Goal: Navigation & Orientation: Find specific page/section

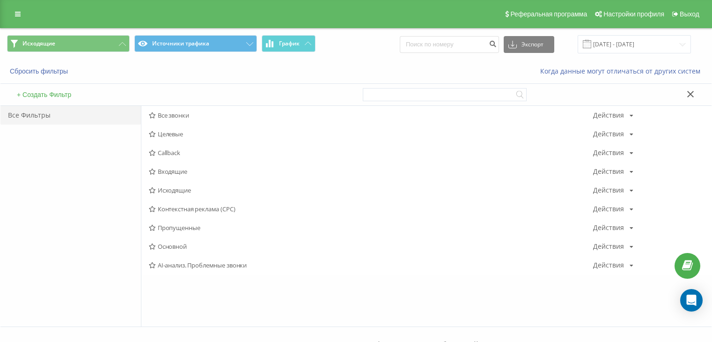
click at [176, 171] on span "Входящие" at bounding box center [371, 171] width 444 height 7
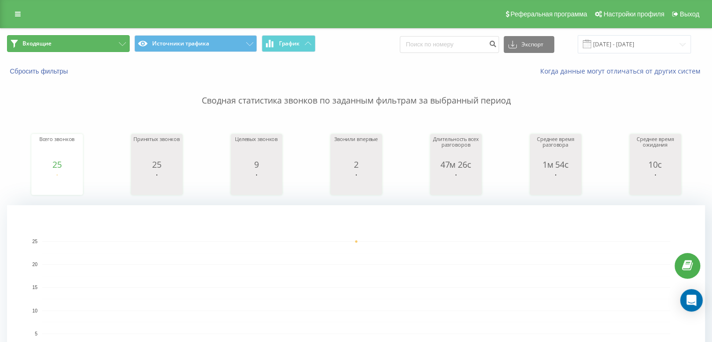
click at [100, 49] on button "Входящие" at bounding box center [68, 43] width 123 height 17
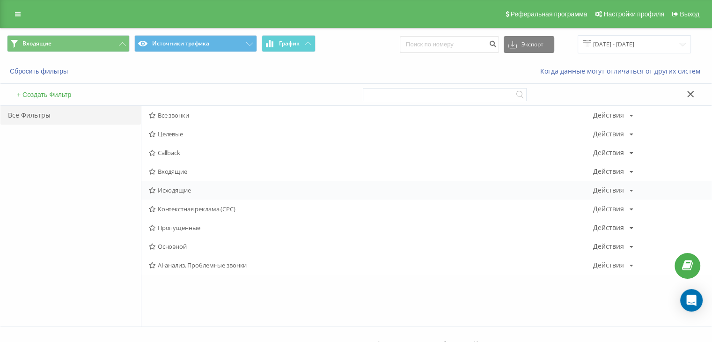
click at [172, 187] on span "Исходящие" at bounding box center [371, 190] width 444 height 7
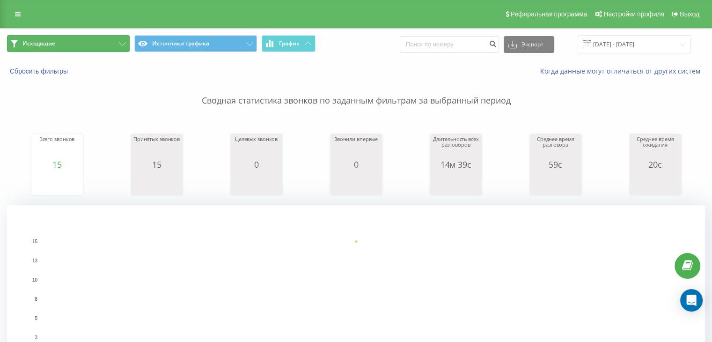
drag, startPoint x: 115, startPoint y: 46, endPoint x: 148, endPoint y: 79, distance: 47.0
click at [115, 46] on button "Исходящие" at bounding box center [68, 43] width 123 height 17
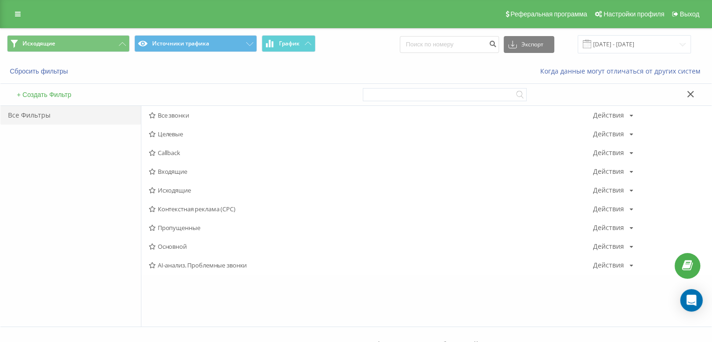
click at [180, 114] on span "Все звонки" at bounding box center [371, 115] width 444 height 7
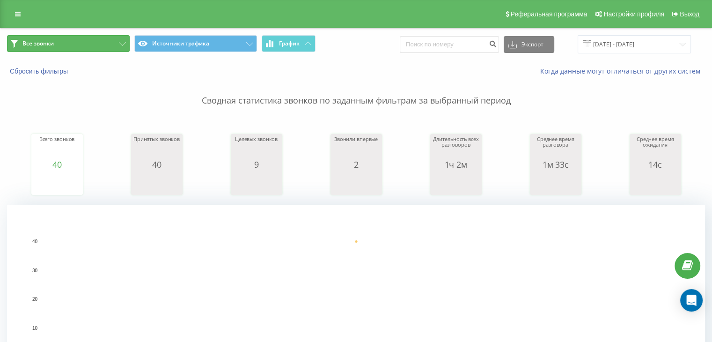
click at [85, 44] on button "Все звонки" at bounding box center [68, 43] width 123 height 17
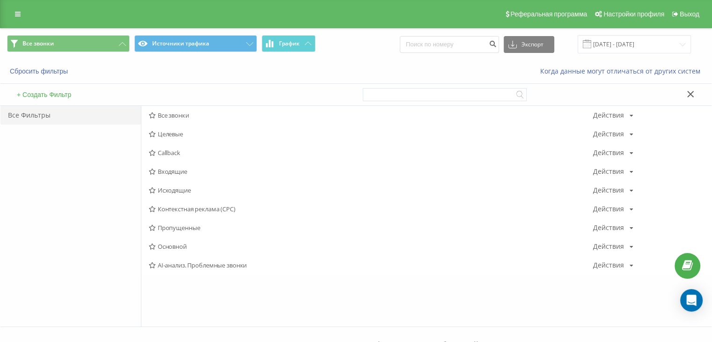
drag, startPoint x: 162, startPoint y: 169, endPoint x: 273, endPoint y: 169, distance: 110.9
click at [162, 169] on span "Входящие" at bounding box center [371, 171] width 444 height 7
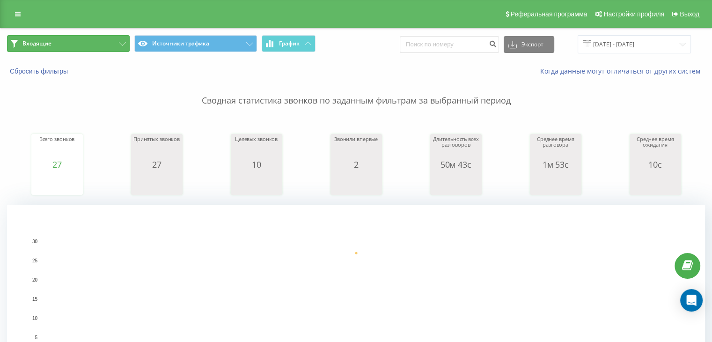
drag, startPoint x: 103, startPoint y: 37, endPoint x: 134, endPoint y: 79, distance: 52.9
click at [103, 37] on button "Входящие" at bounding box center [68, 43] width 123 height 17
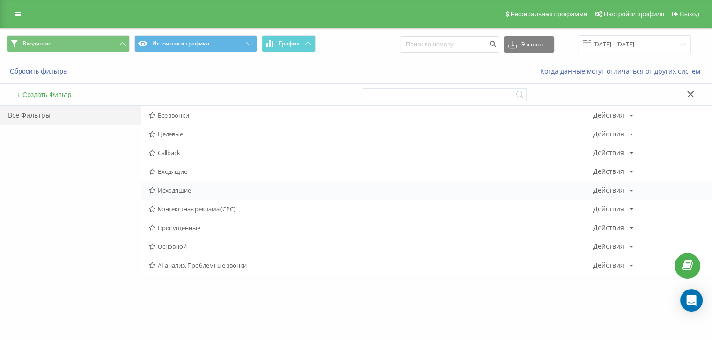
click at [181, 190] on span "Исходящие" at bounding box center [371, 190] width 444 height 7
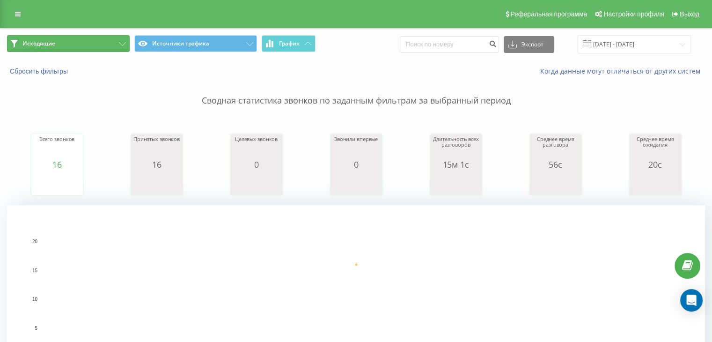
click at [89, 41] on button "Исходящие" at bounding box center [68, 43] width 123 height 17
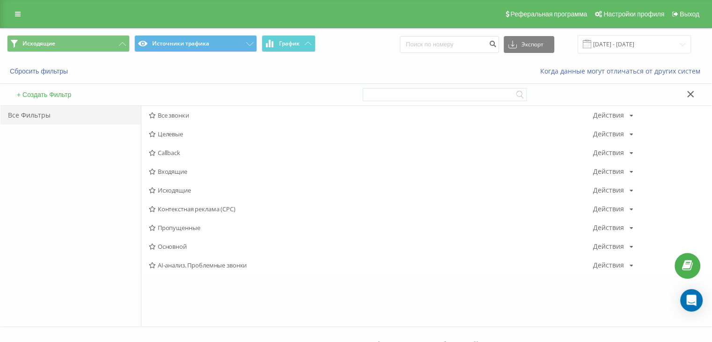
drag, startPoint x: 183, startPoint y: 192, endPoint x: 122, endPoint y: 77, distance: 130.0
click at [183, 191] on span "Исходящие" at bounding box center [371, 190] width 444 height 7
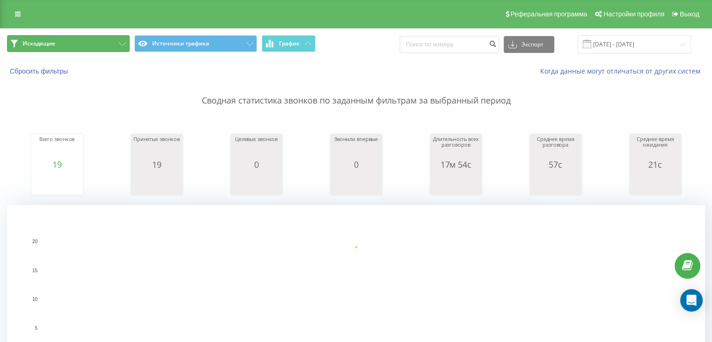
click at [100, 47] on button "Исходящие" at bounding box center [68, 43] width 123 height 17
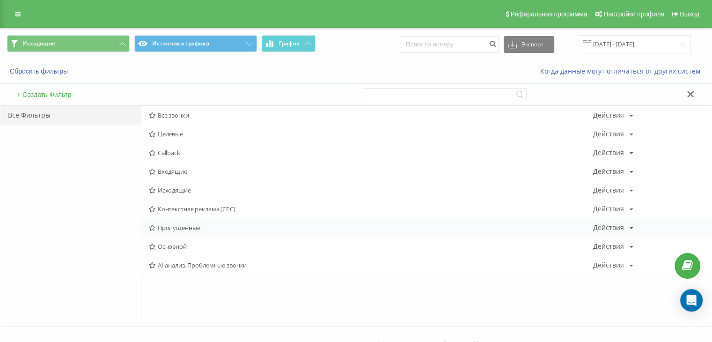
drag, startPoint x: 177, startPoint y: 164, endPoint x: 331, endPoint y: 223, distance: 165.3
click at [176, 167] on div "Входящие Действия Редактировать Копировать Удалить По умолчанию Поделиться" at bounding box center [426, 171] width 570 height 19
click at [175, 173] on span "Входящие" at bounding box center [371, 171] width 444 height 7
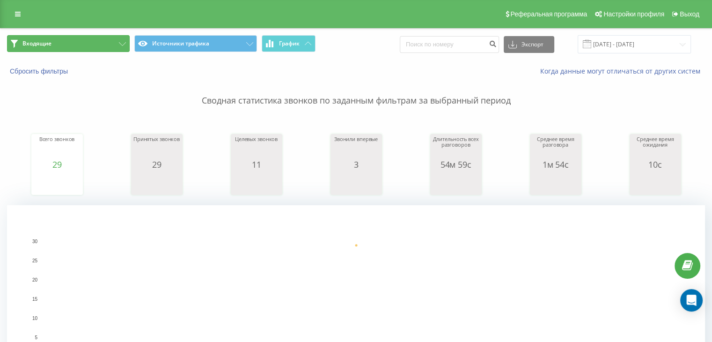
click at [109, 39] on button "Входящие" at bounding box center [68, 43] width 123 height 17
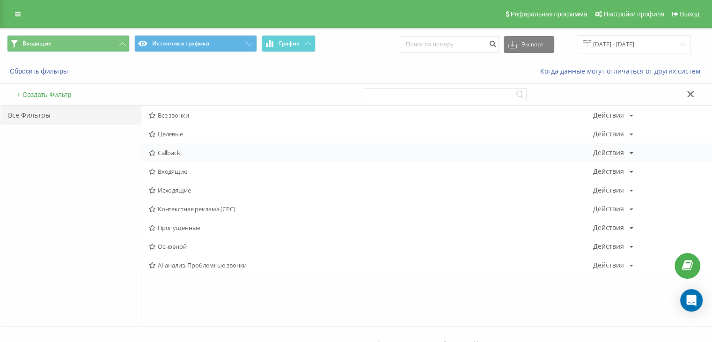
click at [164, 155] on span "Callback" at bounding box center [371, 152] width 444 height 7
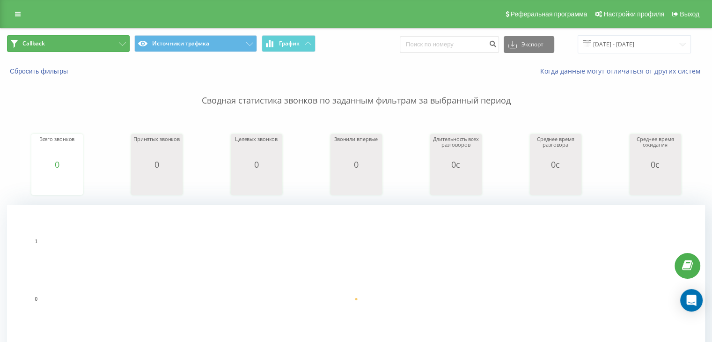
click at [99, 45] on button "Callback" at bounding box center [68, 43] width 123 height 17
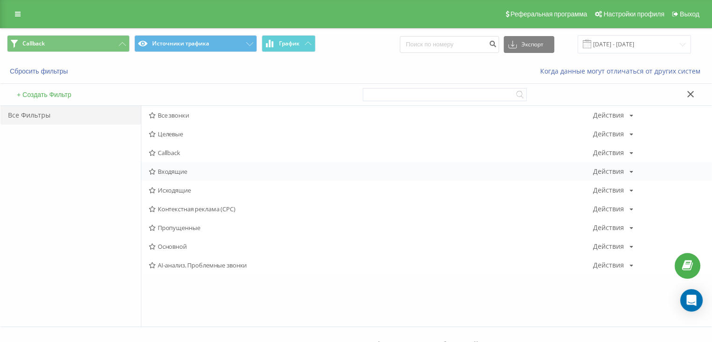
click at [179, 171] on span "Входящие" at bounding box center [371, 171] width 444 height 7
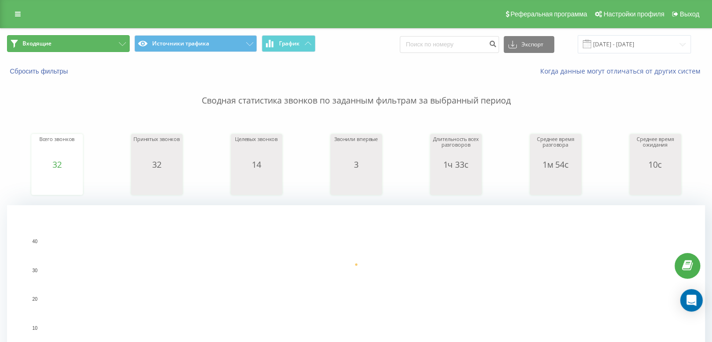
click at [104, 44] on button "Входящие" at bounding box center [68, 43] width 123 height 17
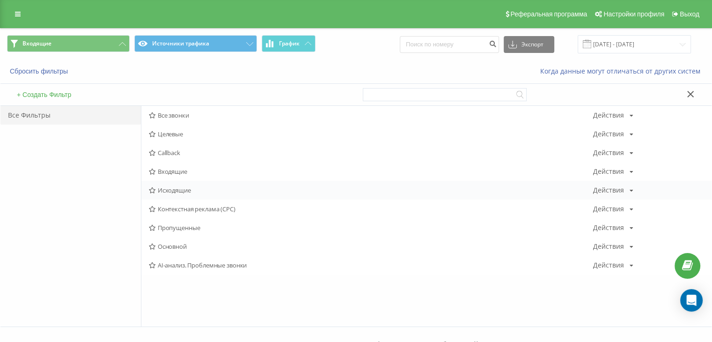
click at [176, 191] on span "Исходящие" at bounding box center [371, 190] width 444 height 7
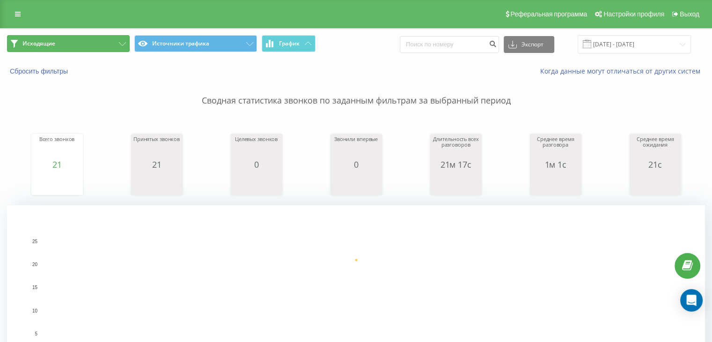
click at [111, 47] on button "Исходящие" at bounding box center [68, 43] width 123 height 17
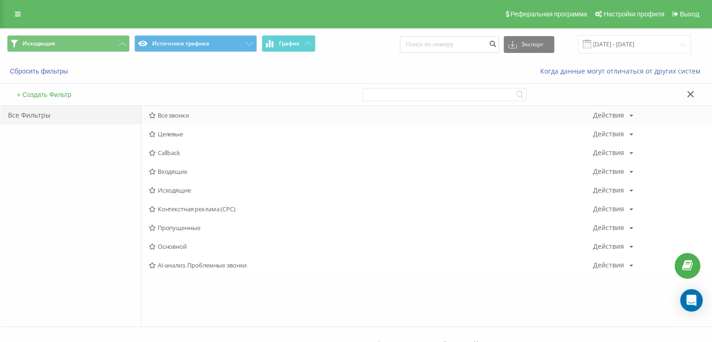
click at [177, 115] on span "Все звонки" at bounding box center [371, 115] width 444 height 7
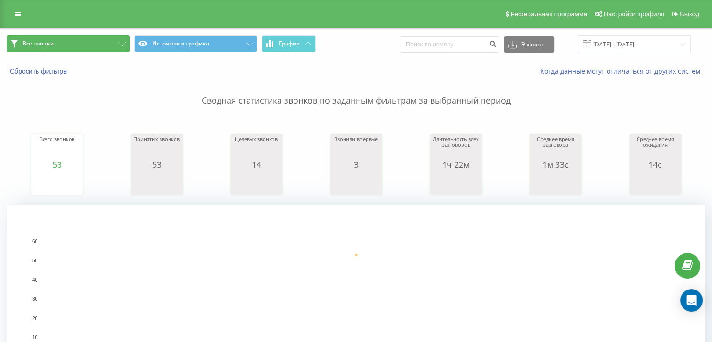
click at [92, 40] on button "Все звонки" at bounding box center [68, 43] width 123 height 17
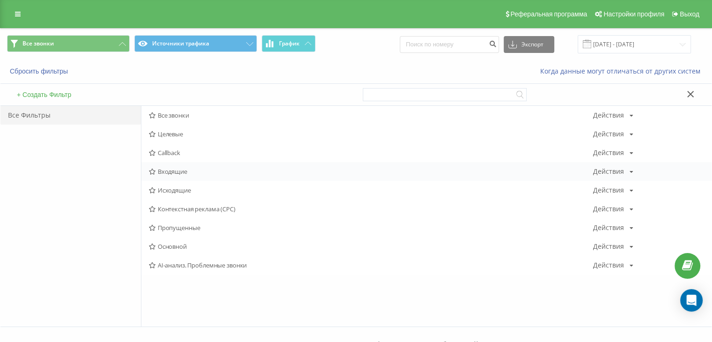
click at [170, 169] on span "Входящие" at bounding box center [371, 171] width 444 height 7
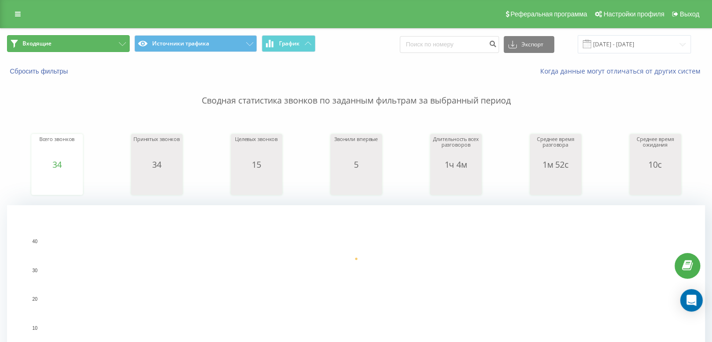
drag, startPoint x: 105, startPoint y: 43, endPoint x: 127, endPoint y: 81, distance: 44.1
click at [105, 43] on button "Входящие" at bounding box center [68, 43] width 123 height 17
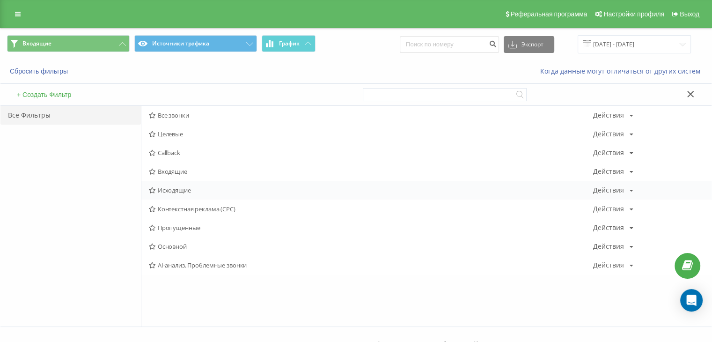
click at [181, 190] on span "Исходящие" at bounding box center [371, 190] width 444 height 7
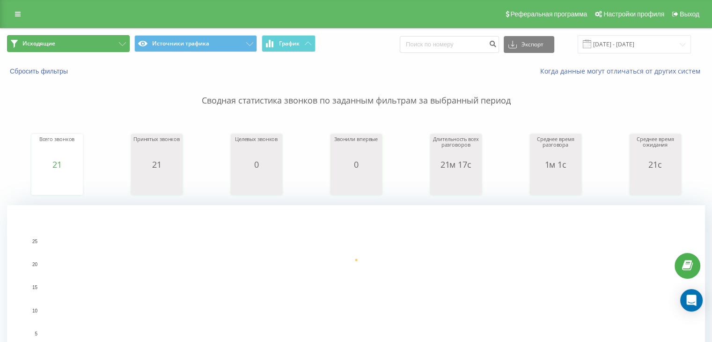
drag, startPoint x: 77, startPoint y: 44, endPoint x: 95, endPoint y: 71, distance: 32.5
click at [77, 44] on button "Исходящие" at bounding box center [68, 43] width 123 height 17
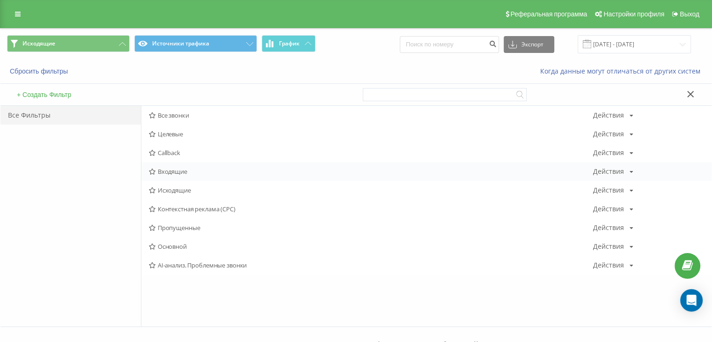
click at [180, 169] on span "Входящие" at bounding box center [371, 171] width 444 height 7
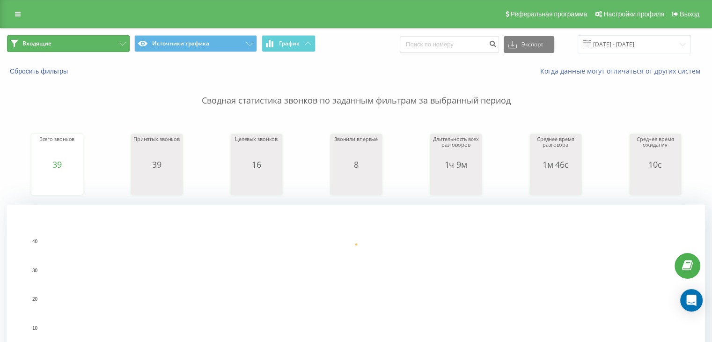
click at [95, 48] on button "Входящие" at bounding box center [68, 43] width 123 height 17
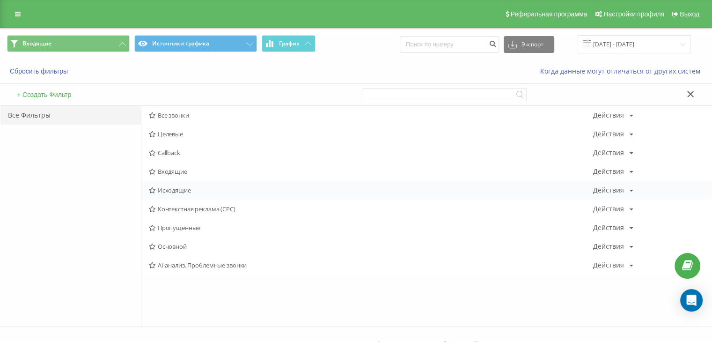
click at [186, 191] on span "Исходящие" at bounding box center [371, 190] width 444 height 7
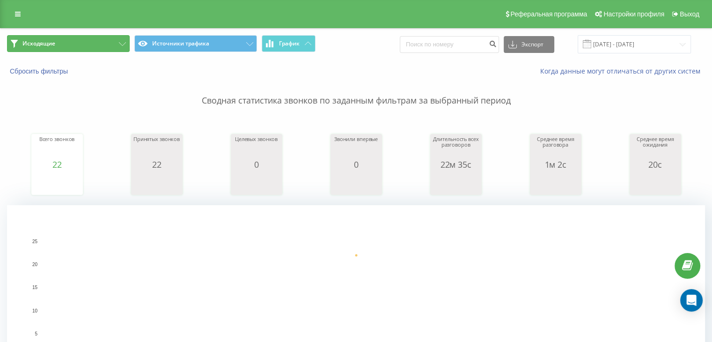
click at [110, 41] on button "Исходящие" at bounding box center [68, 43] width 123 height 17
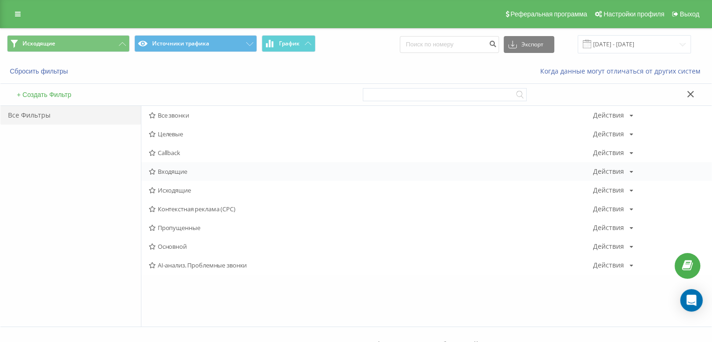
click at [172, 171] on span "Входящие" at bounding box center [371, 171] width 444 height 7
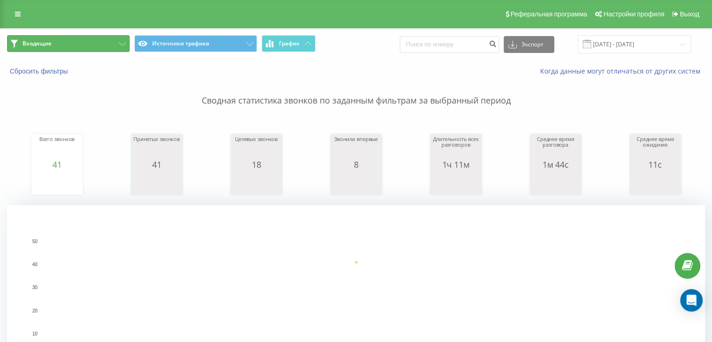
drag, startPoint x: 98, startPoint y: 43, endPoint x: 126, endPoint y: 80, distance: 46.8
click at [98, 42] on button "Входящие" at bounding box center [68, 43] width 123 height 17
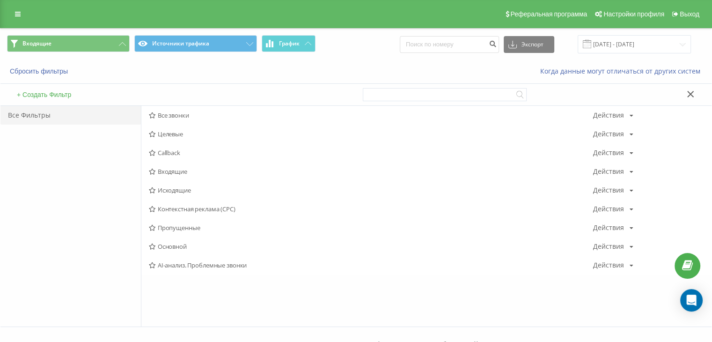
click at [185, 192] on span "Исходящие" at bounding box center [371, 190] width 444 height 7
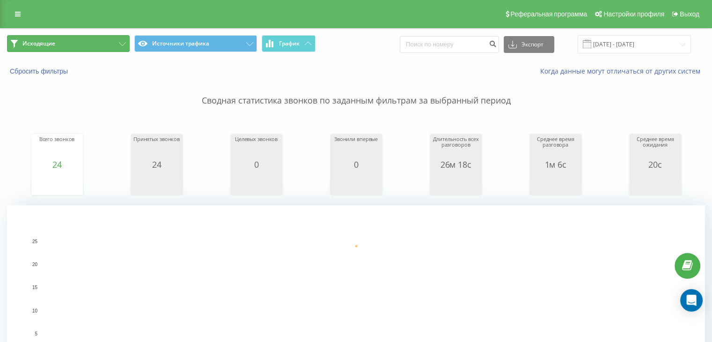
click at [95, 41] on button "Исходящие" at bounding box center [68, 43] width 123 height 17
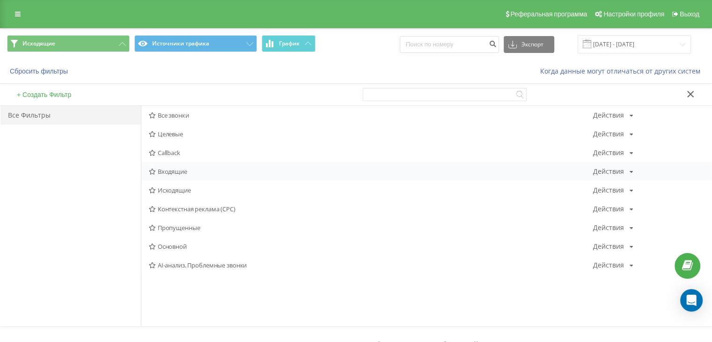
click at [173, 169] on span "Входящие" at bounding box center [371, 171] width 444 height 7
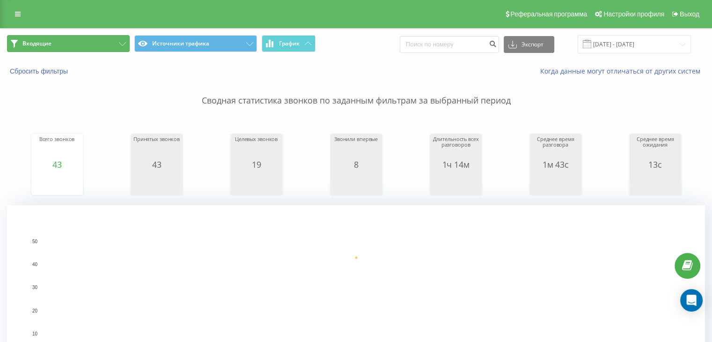
drag, startPoint x: 69, startPoint y: 45, endPoint x: 81, endPoint y: 51, distance: 13.2
click at [69, 45] on button "Входящие" at bounding box center [68, 43] width 123 height 17
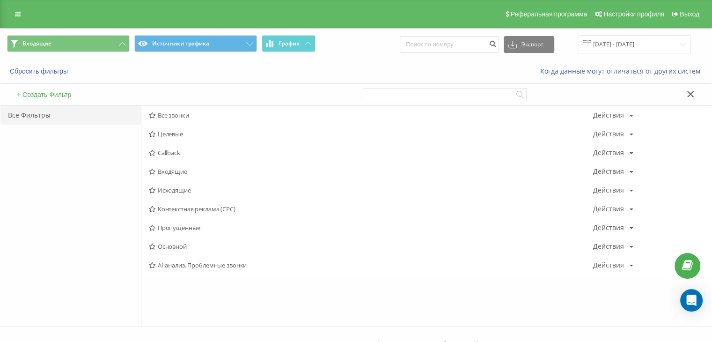
click at [176, 190] on span "Исходящие" at bounding box center [371, 190] width 444 height 7
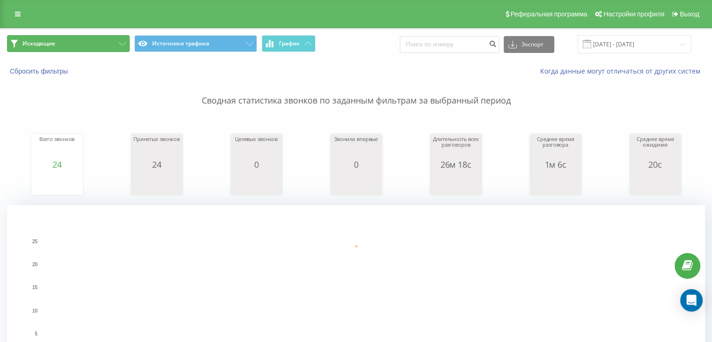
click at [91, 42] on button "Исходящие" at bounding box center [68, 43] width 123 height 17
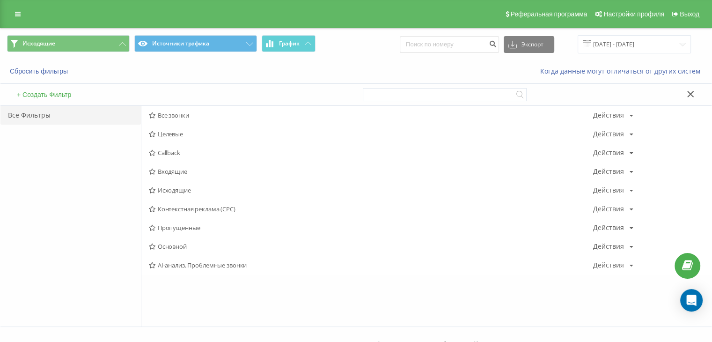
drag, startPoint x: 163, startPoint y: 169, endPoint x: 370, endPoint y: 103, distance: 217.5
click at [163, 169] on span "Входящие" at bounding box center [371, 171] width 444 height 7
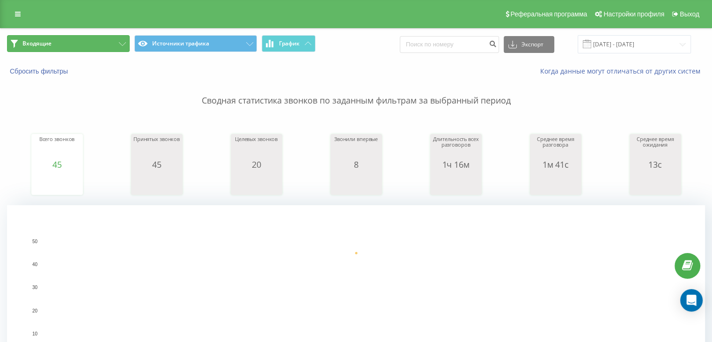
click at [92, 43] on button "Входящие" at bounding box center [68, 43] width 123 height 17
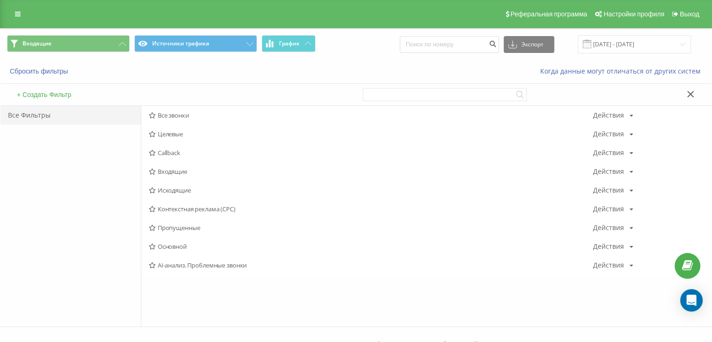
click at [176, 187] on span "Исходящие" at bounding box center [371, 190] width 444 height 7
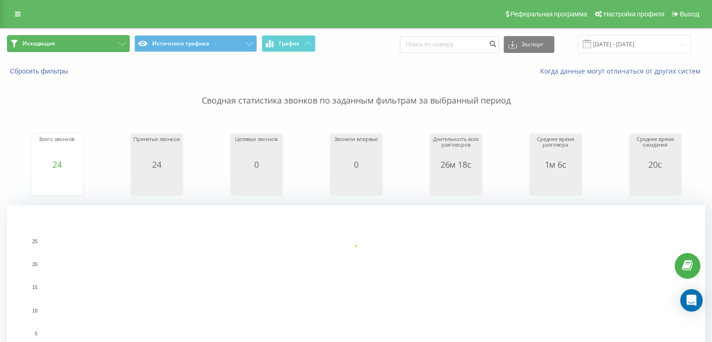
click at [77, 44] on button "Исходящие" at bounding box center [68, 43] width 123 height 17
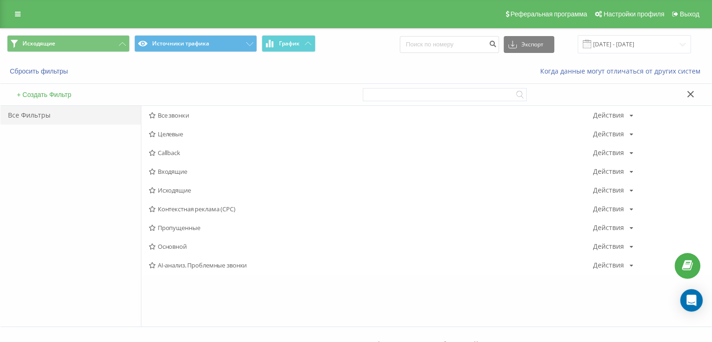
drag, startPoint x: 167, startPoint y: 190, endPoint x: 169, endPoint y: 180, distance: 10.0
click at [167, 190] on span "Исходящие" at bounding box center [371, 190] width 444 height 7
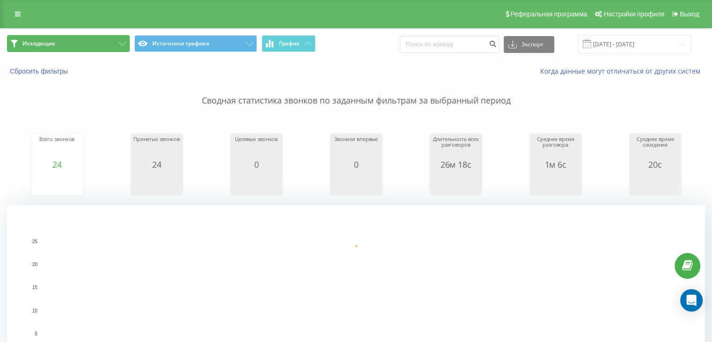
click at [109, 44] on button "Исходящие" at bounding box center [68, 43] width 123 height 17
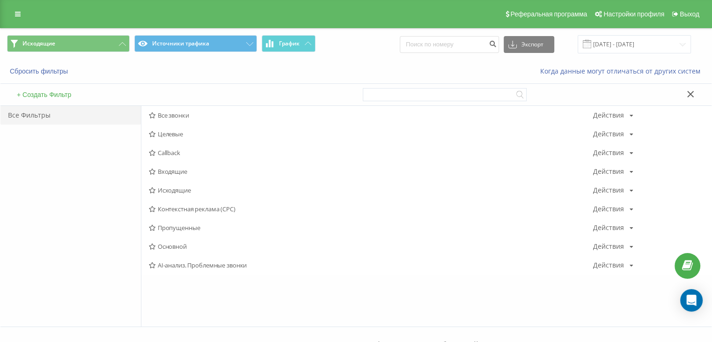
click at [173, 169] on span "Входящие" at bounding box center [371, 171] width 444 height 7
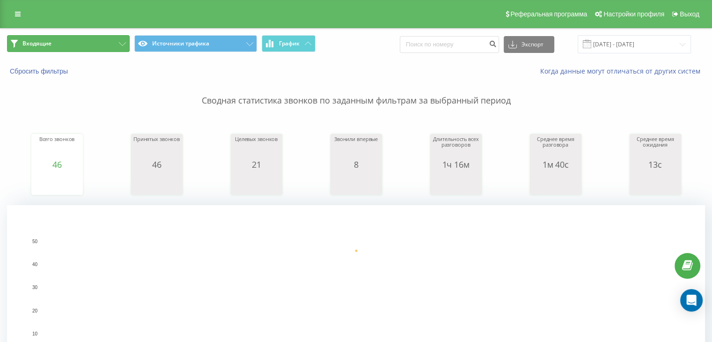
click at [85, 49] on button "Входящие" at bounding box center [68, 43] width 123 height 17
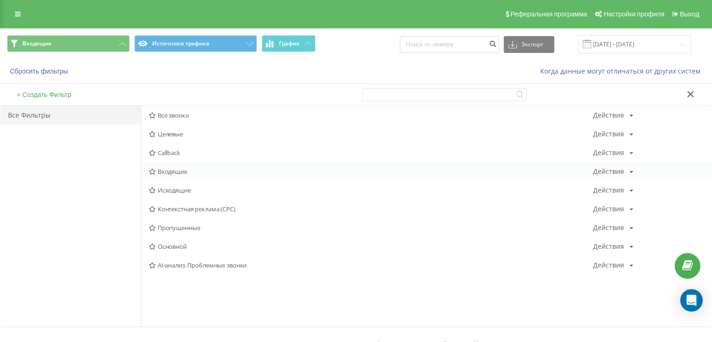
click at [171, 169] on span "Входящие" at bounding box center [371, 171] width 444 height 7
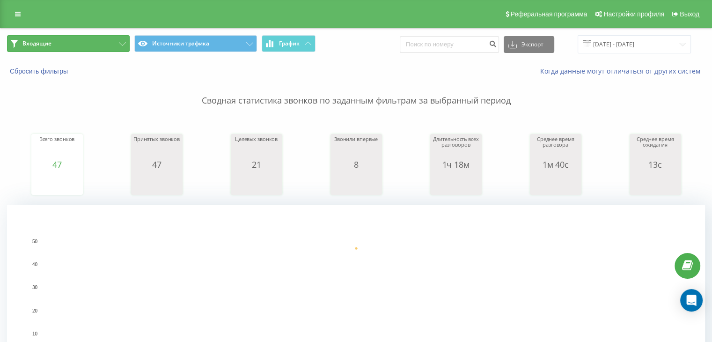
click at [95, 45] on button "Входящие" at bounding box center [68, 43] width 123 height 17
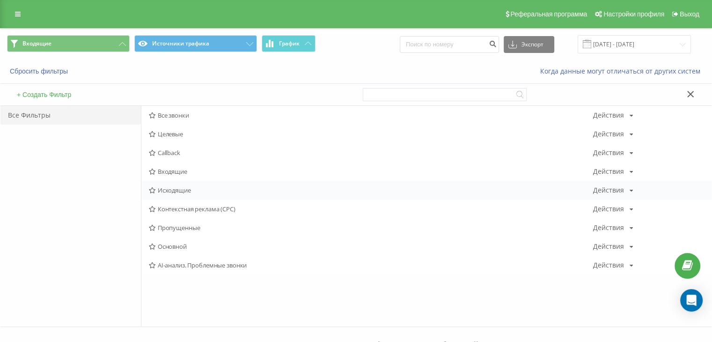
click at [173, 191] on span "Исходящие" at bounding box center [371, 190] width 444 height 7
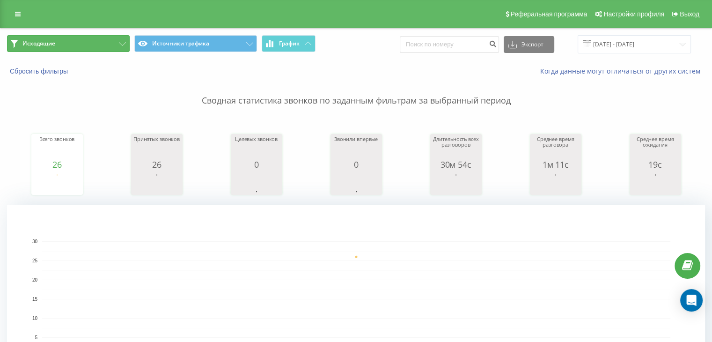
click at [106, 47] on button "Исходящие" at bounding box center [68, 43] width 123 height 17
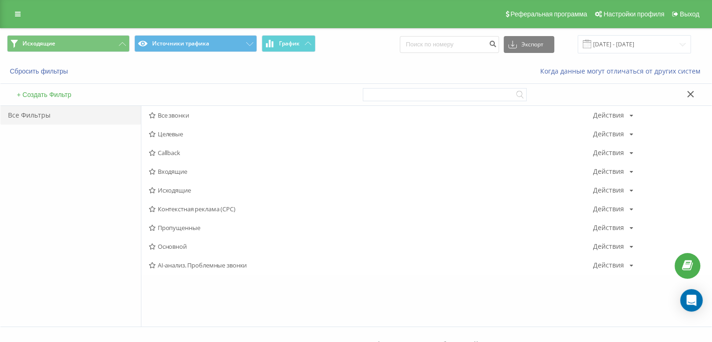
click at [174, 113] on span "Все звонки" at bounding box center [371, 115] width 444 height 7
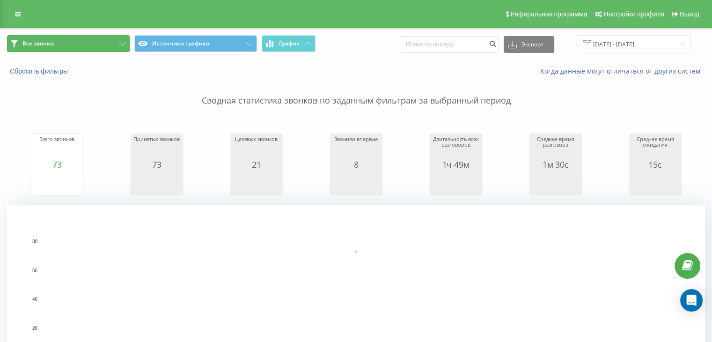
click at [112, 43] on button "Все звонки" at bounding box center [68, 43] width 123 height 17
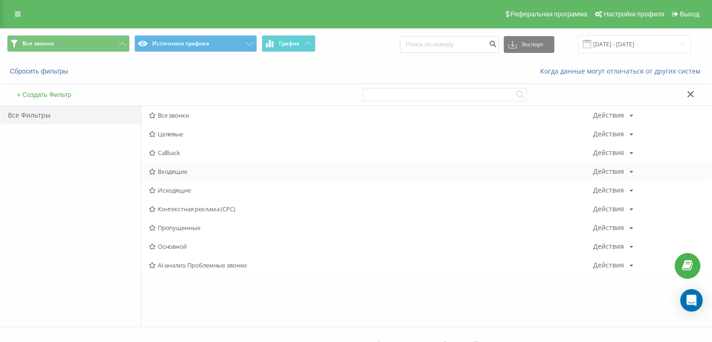
click at [180, 169] on span "Входящие" at bounding box center [371, 171] width 444 height 7
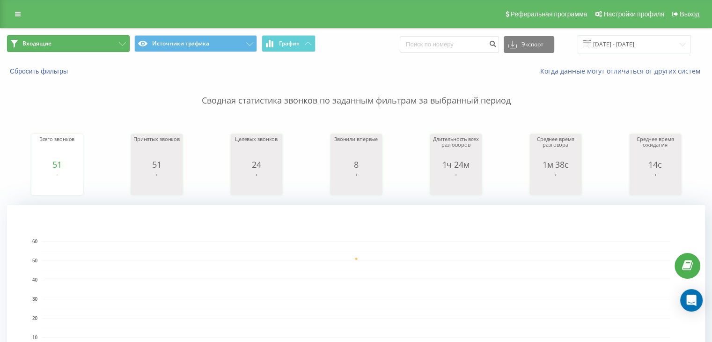
click at [92, 44] on button "Входящие" at bounding box center [68, 43] width 123 height 17
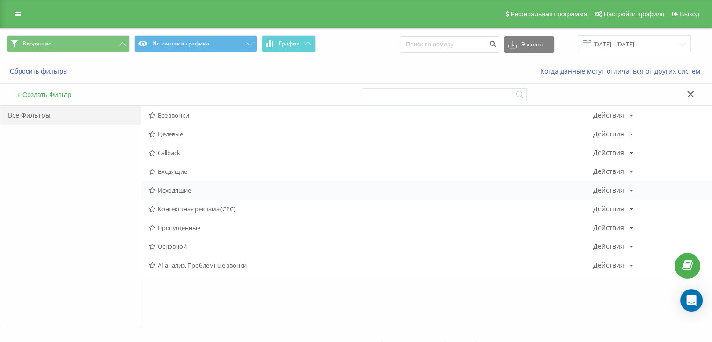
click at [170, 191] on span "Исходящие" at bounding box center [371, 190] width 444 height 7
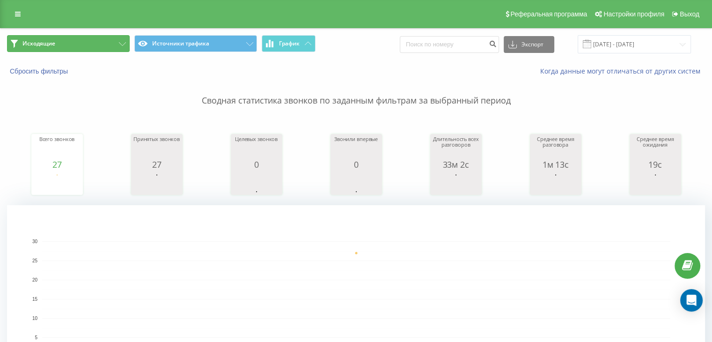
click at [110, 39] on button "Исходящие" at bounding box center [68, 43] width 123 height 17
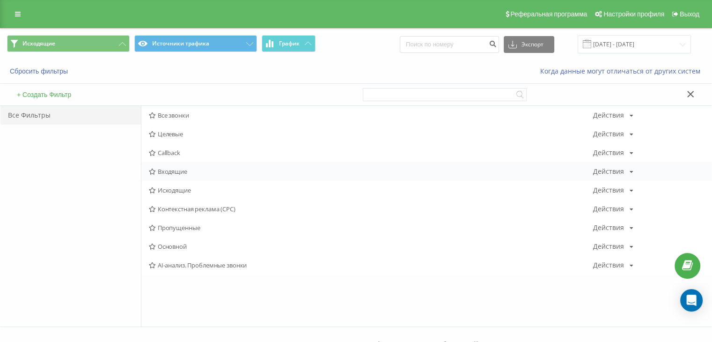
click at [182, 169] on span "Входящие" at bounding box center [371, 171] width 444 height 7
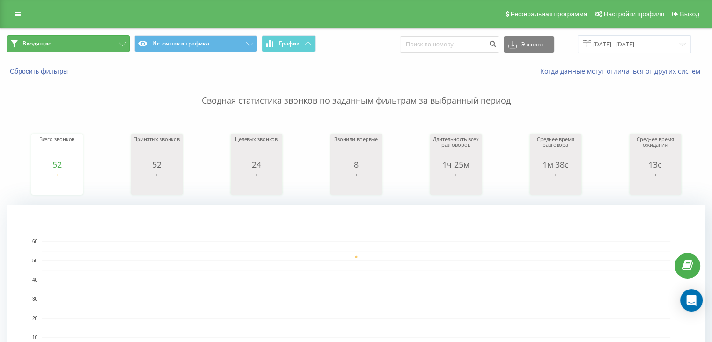
click at [95, 42] on button "Входящие" at bounding box center [68, 43] width 123 height 17
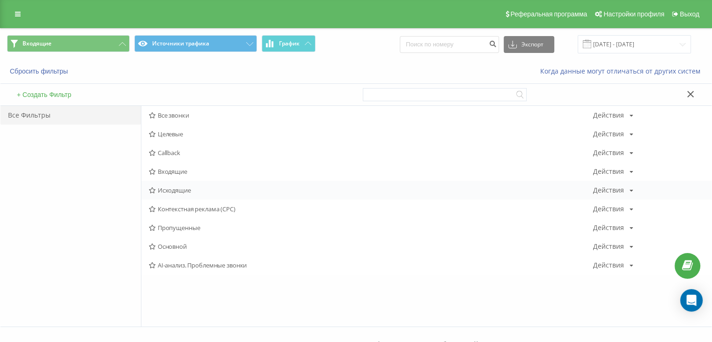
click at [171, 188] on span "Исходящие" at bounding box center [371, 190] width 444 height 7
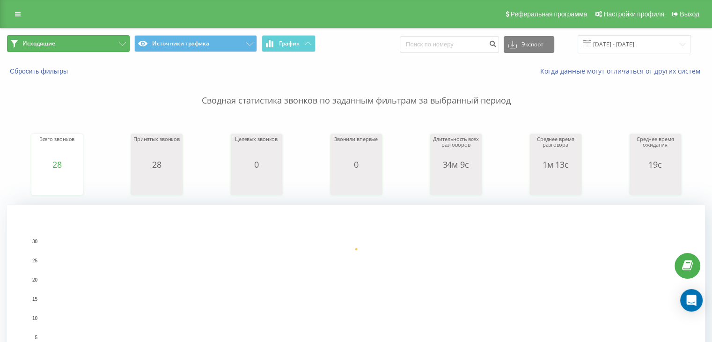
click at [86, 47] on button "Исходящие" at bounding box center [68, 43] width 123 height 17
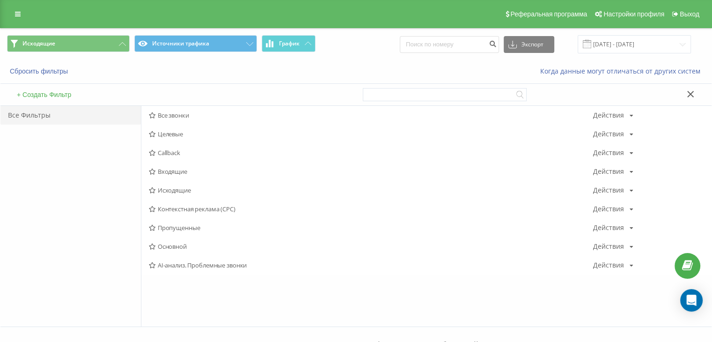
click at [170, 169] on span "Входящие" at bounding box center [371, 171] width 444 height 7
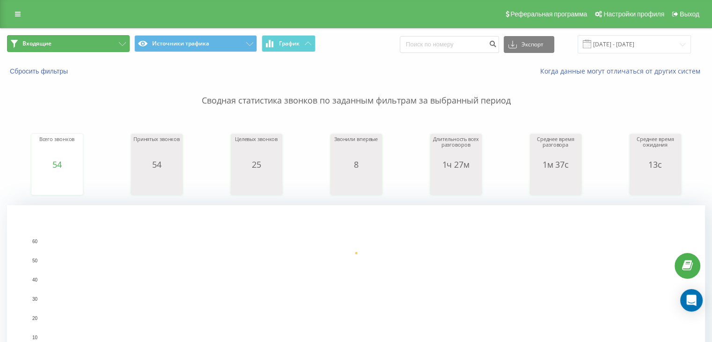
drag, startPoint x: 110, startPoint y: 46, endPoint x: 126, endPoint y: 74, distance: 31.6
click at [110, 46] on button "Входящие" at bounding box center [68, 43] width 123 height 17
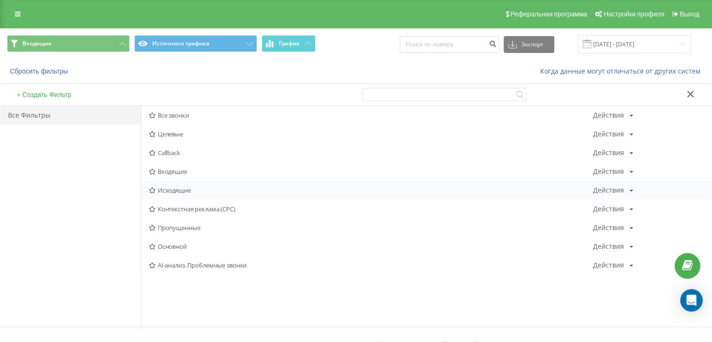
click at [179, 191] on span "Исходящие" at bounding box center [371, 190] width 444 height 7
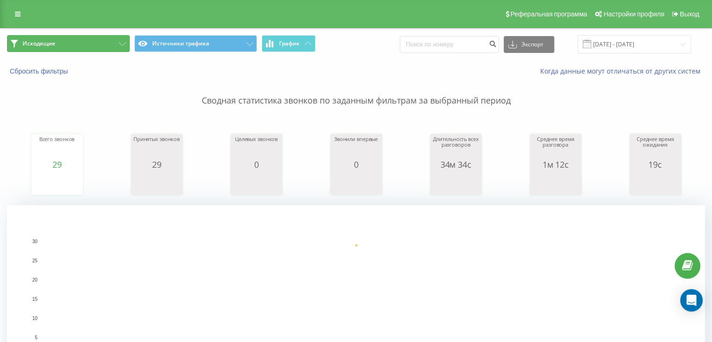
drag, startPoint x: 114, startPoint y: 44, endPoint x: 113, endPoint y: 51, distance: 6.6
click at [114, 44] on button "Исходящие" at bounding box center [68, 43] width 123 height 17
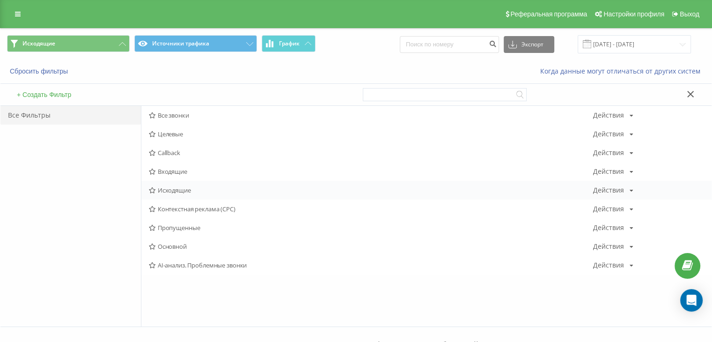
click at [168, 189] on span "Исходящие" at bounding box center [371, 190] width 444 height 7
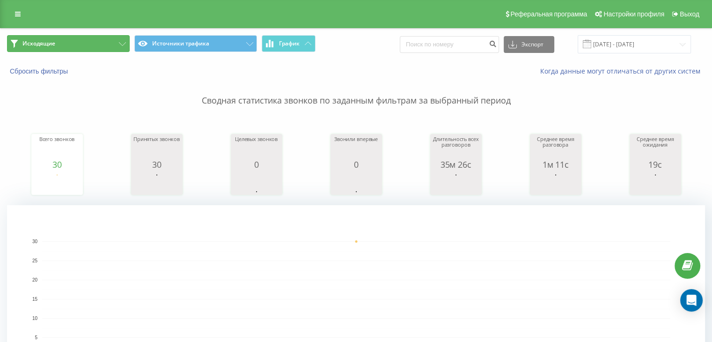
click at [95, 42] on button "Исходящие" at bounding box center [68, 43] width 123 height 17
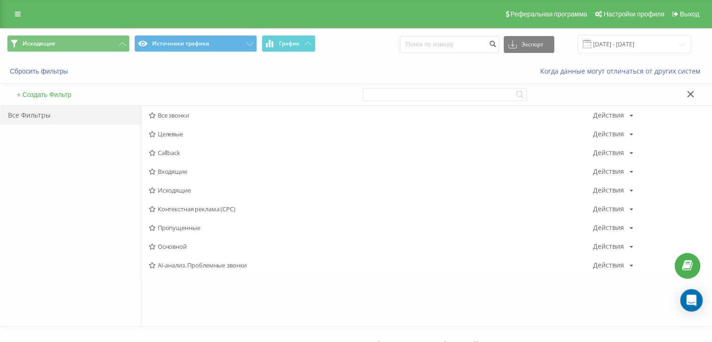
drag, startPoint x: 179, startPoint y: 171, endPoint x: 330, endPoint y: 158, distance: 150.9
click at [179, 171] on span "Входящие" at bounding box center [371, 171] width 444 height 7
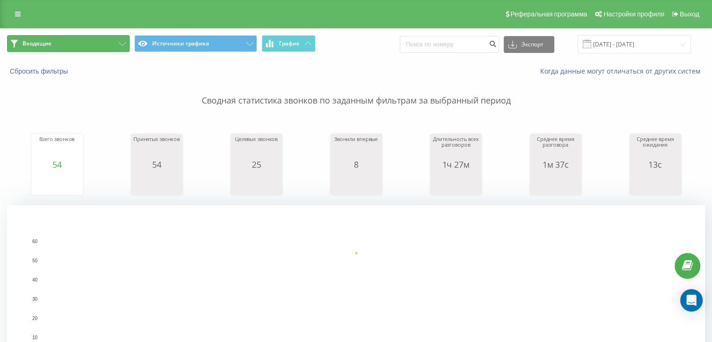
click at [111, 39] on button "Входящие" at bounding box center [68, 43] width 123 height 17
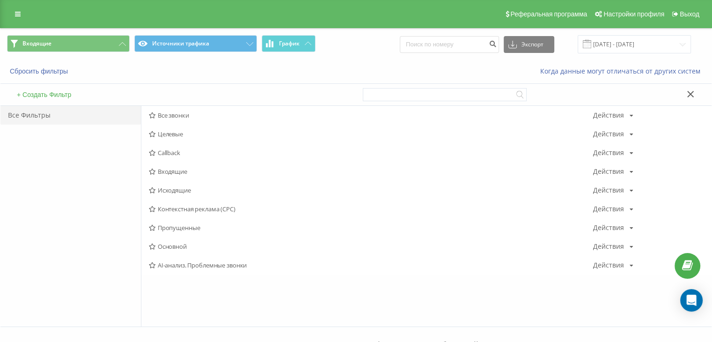
drag, startPoint x: 173, startPoint y: 190, endPoint x: 262, endPoint y: 162, distance: 92.7
click at [173, 189] on span "Исходящие" at bounding box center [371, 190] width 444 height 7
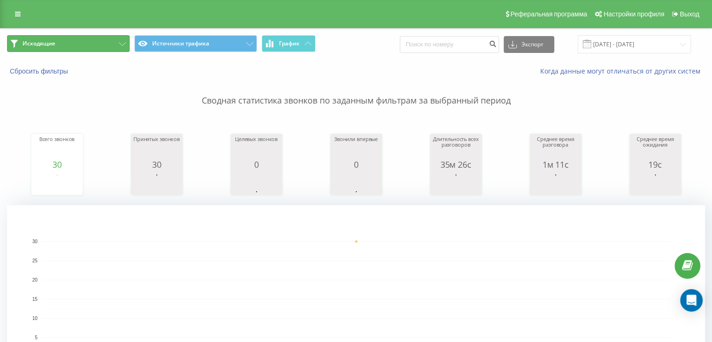
click at [90, 37] on button "Исходящие" at bounding box center [68, 43] width 123 height 17
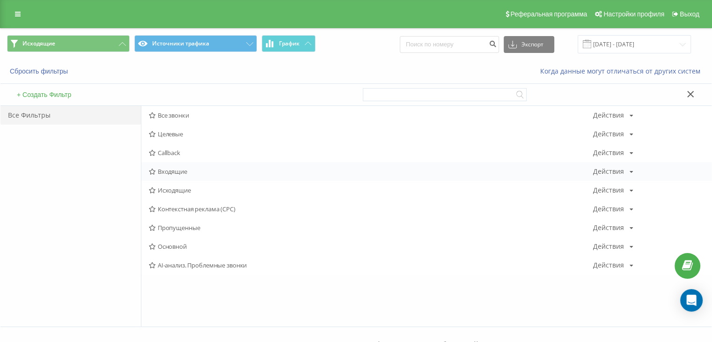
click at [180, 170] on span "Входящие" at bounding box center [371, 171] width 444 height 7
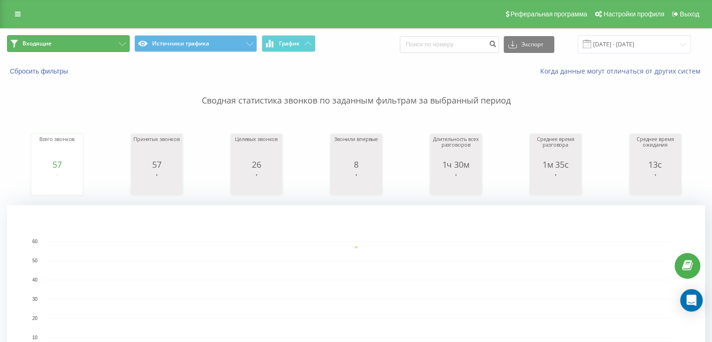
click at [98, 41] on button "Входящие" at bounding box center [68, 43] width 123 height 17
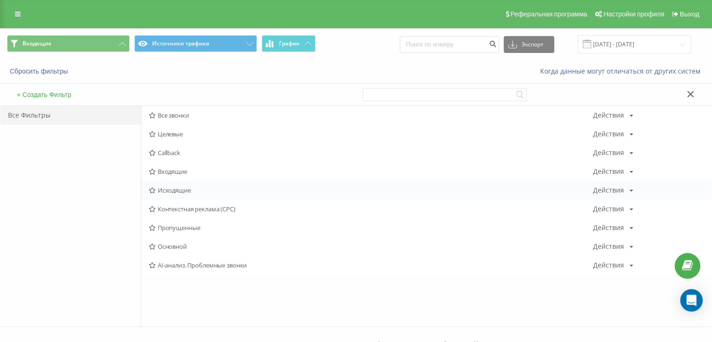
click at [181, 190] on span "Исходящие" at bounding box center [371, 190] width 444 height 7
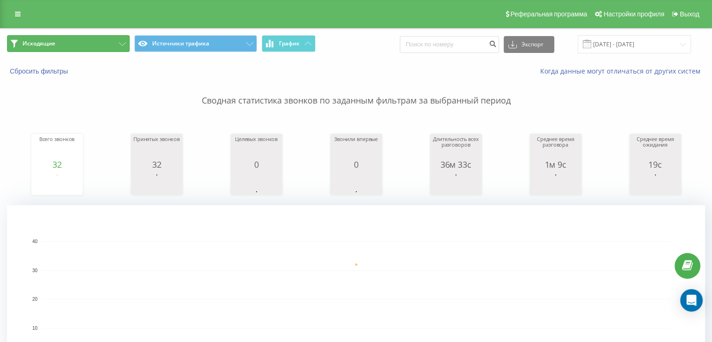
click at [111, 39] on button "Исходящие" at bounding box center [68, 43] width 123 height 17
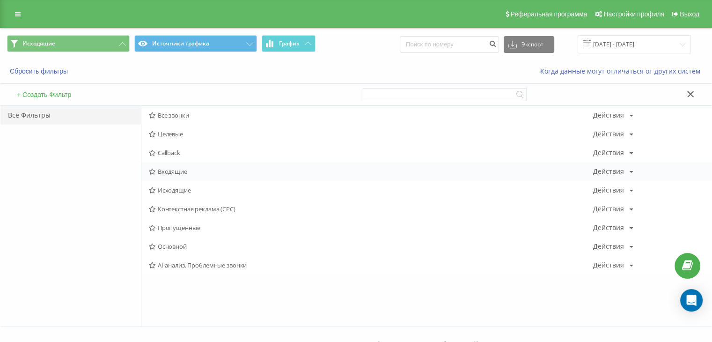
click at [178, 169] on span "Входящие" at bounding box center [371, 171] width 444 height 7
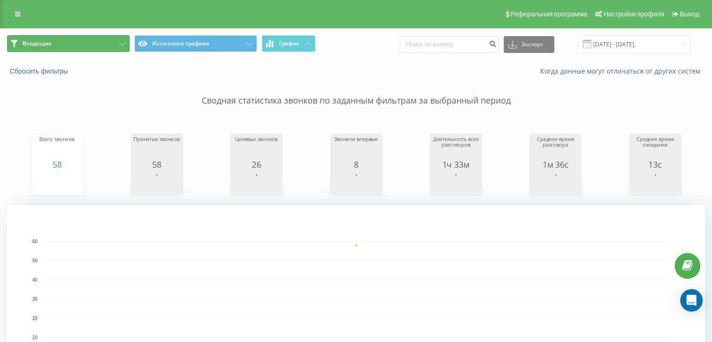
click at [110, 44] on button "Входящие" at bounding box center [68, 43] width 123 height 17
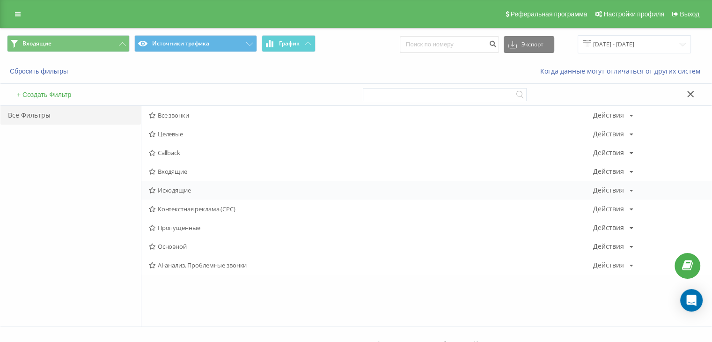
click at [171, 191] on span "Исходящие" at bounding box center [371, 190] width 444 height 7
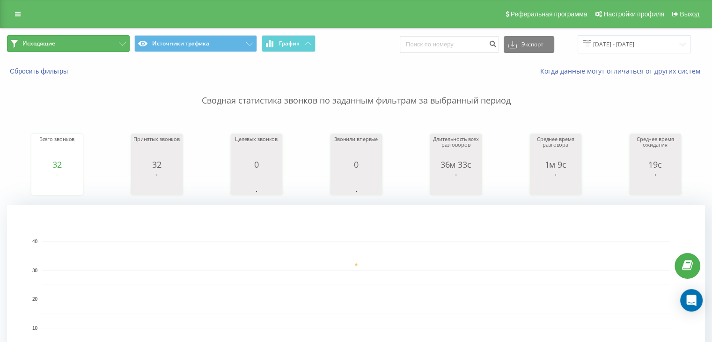
click at [116, 45] on button "Исходящие" at bounding box center [68, 43] width 123 height 17
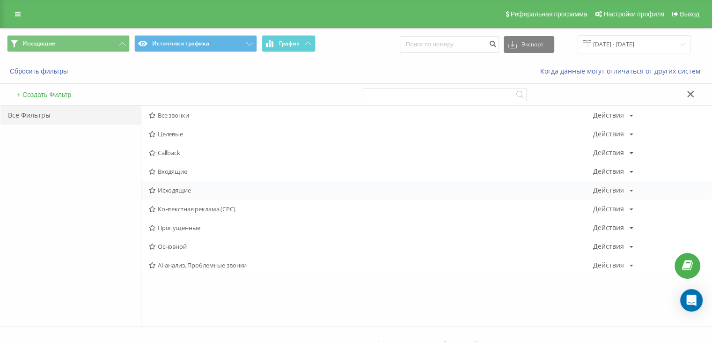
click at [174, 188] on span "Исходящие" at bounding box center [371, 190] width 444 height 7
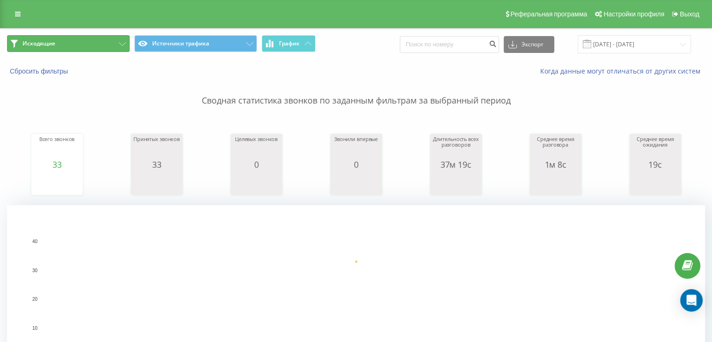
drag, startPoint x: 71, startPoint y: 38, endPoint x: 82, endPoint y: 47, distance: 15.0
click at [71, 38] on button "Исходящие" at bounding box center [68, 43] width 123 height 17
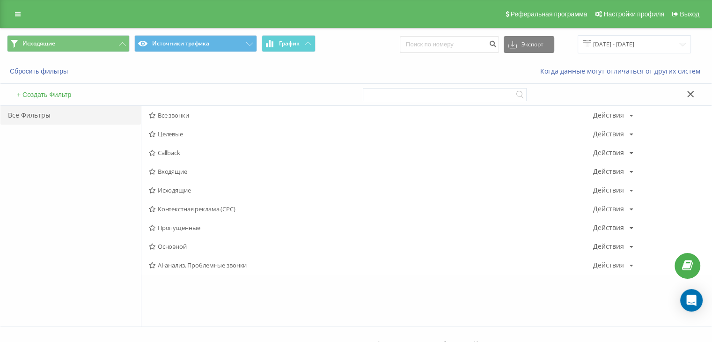
click at [170, 169] on span "Входящие" at bounding box center [371, 171] width 444 height 7
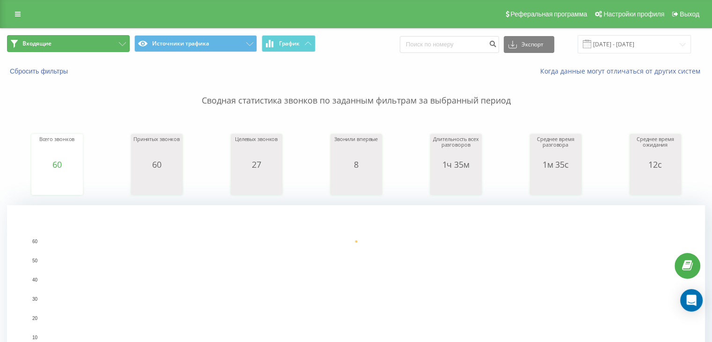
click at [103, 42] on button "Входящие" at bounding box center [68, 43] width 123 height 17
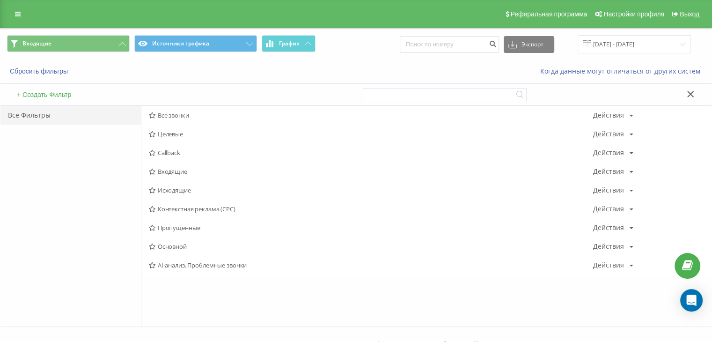
drag, startPoint x: 175, startPoint y: 189, endPoint x: 311, endPoint y: 179, distance: 136.1
click at [177, 187] on span "Исходящие" at bounding box center [371, 190] width 444 height 7
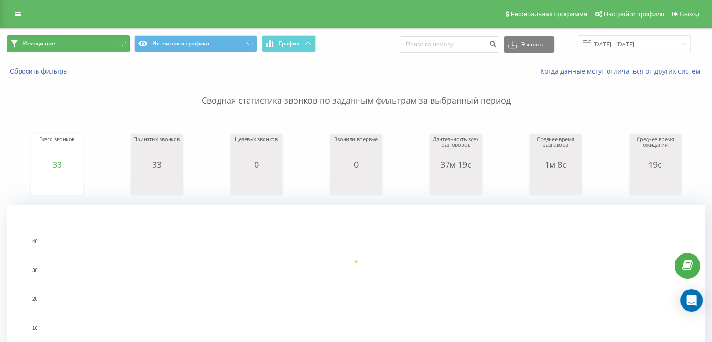
click at [111, 46] on button "Исходящие" at bounding box center [68, 43] width 123 height 17
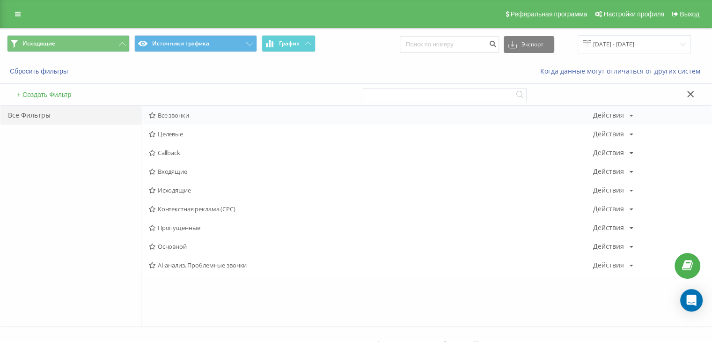
click at [178, 113] on span "Все звонки" at bounding box center [371, 115] width 444 height 7
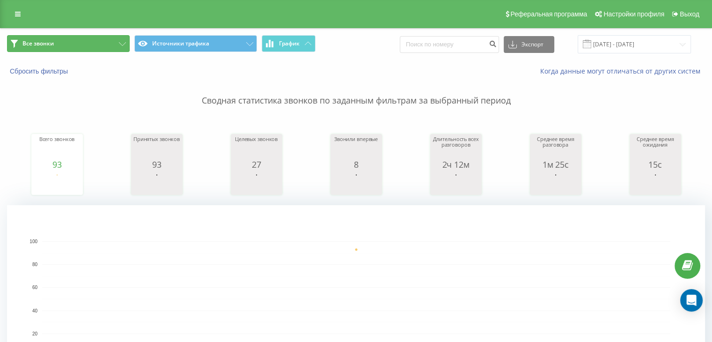
click at [112, 39] on button "Все звонки" at bounding box center [68, 43] width 123 height 17
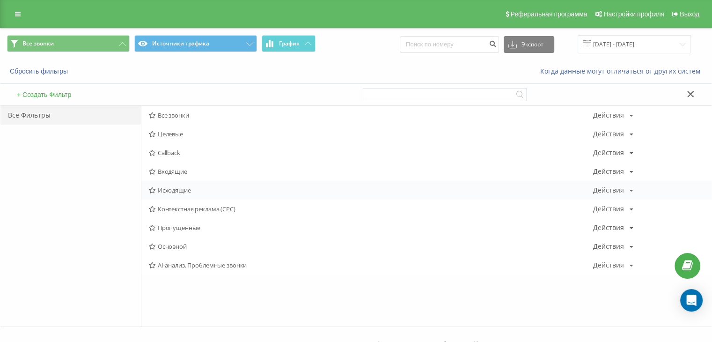
click at [167, 188] on span "Исходящие" at bounding box center [371, 190] width 444 height 7
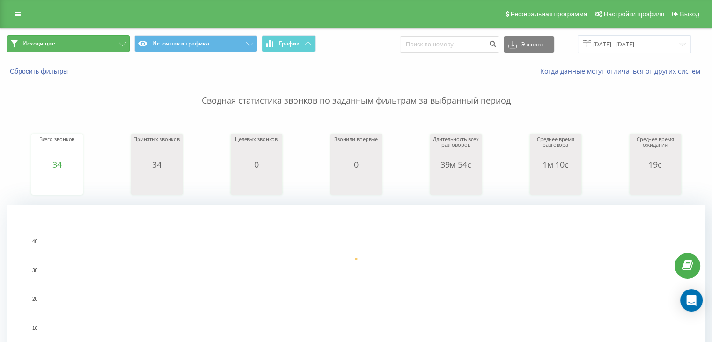
click at [108, 41] on button "Исходящие" at bounding box center [68, 43] width 123 height 17
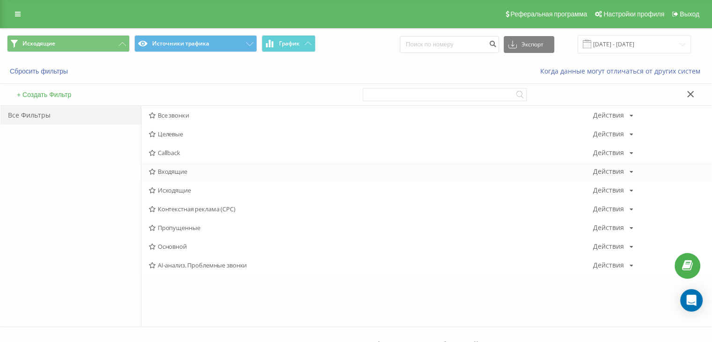
click at [171, 170] on span "Входящие" at bounding box center [371, 171] width 444 height 7
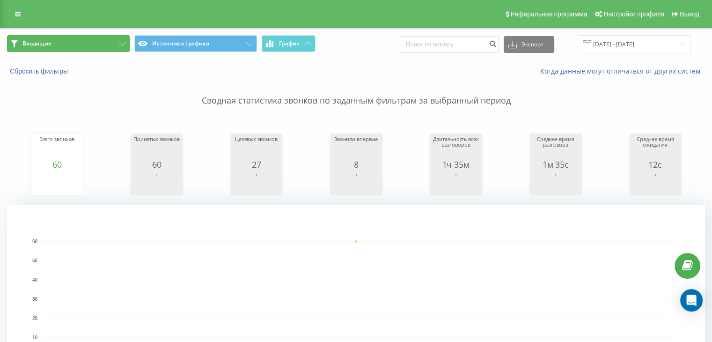
click at [106, 41] on button "Входящие" at bounding box center [68, 43] width 123 height 17
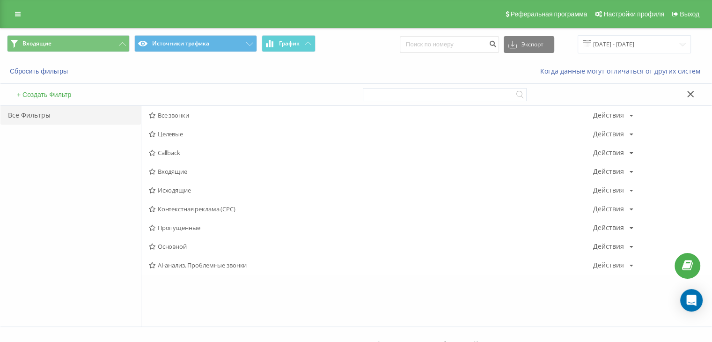
drag, startPoint x: 176, startPoint y: 168, endPoint x: 268, endPoint y: 144, distance: 94.8
click at [176, 168] on span "Входящие" at bounding box center [371, 171] width 444 height 7
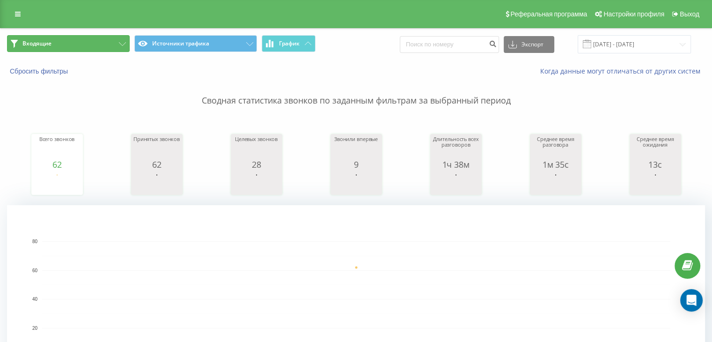
click at [110, 43] on button "Входящие" at bounding box center [68, 43] width 123 height 17
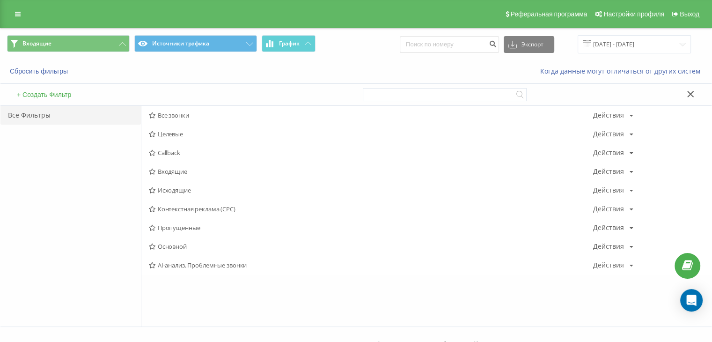
click at [175, 191] on span "Исходящие" at bounding box center [371, 190] width 444 height 7
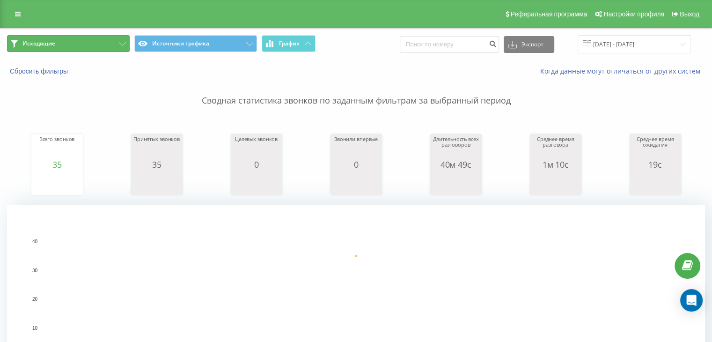
drag, startPoint x: 122, startPoint y: 46, endPoint x: 141, endPoint y: 77, distance: 36.6
click at [122, 46] on button "Исходящие" at bounding box center [68, 43] width 123 height 17
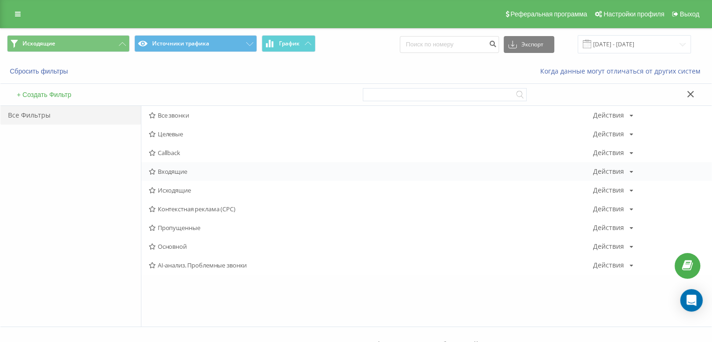
click at [173, 171] on span "Входящие" at bounding box center [371, 171] width 444 height 7
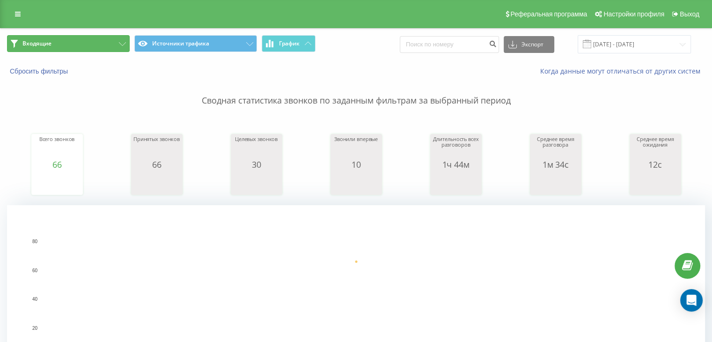
drag, startPoint x: 101, startPoint y: 38, endPoint x: 104, endPoint y: 53, distance: 15.4
click at [100, 39] on button "Входящие" at bounding box center [68, 43] width 123 height 17
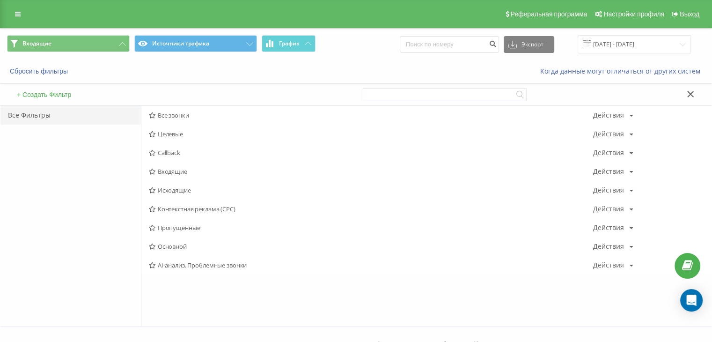
drag, startPoint x: 169, startPoint y: 190, endPoint x: 276, endPoint y: 175, distance: 107.8
click at [170, 190] on span "Исходящие" at bounding box center [371, 190] width 444 height 7
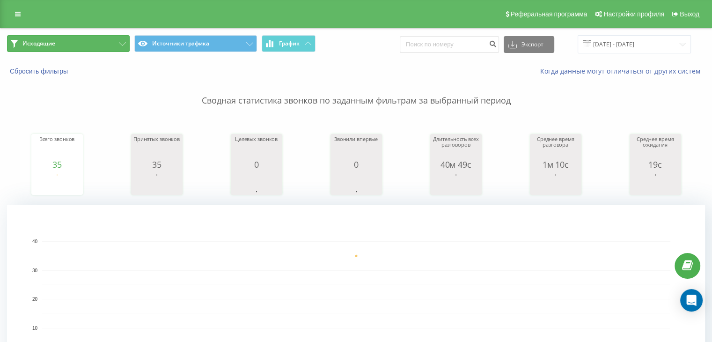
click at [104, 45] on button "Исходящие" at bounding box center [68, 43] width 123 height 17
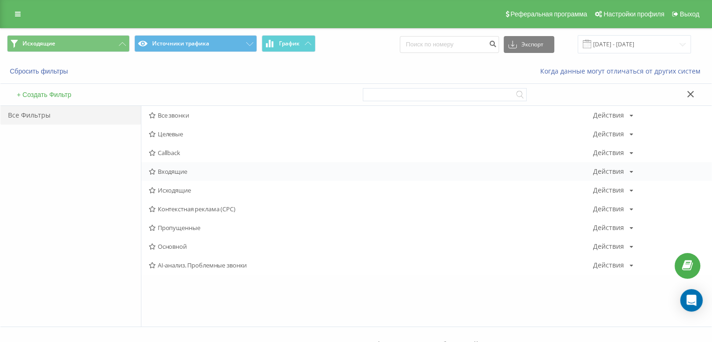
click at [176, 169] on span "Входящие" at bounding box center [371, 171] width 444 height 7
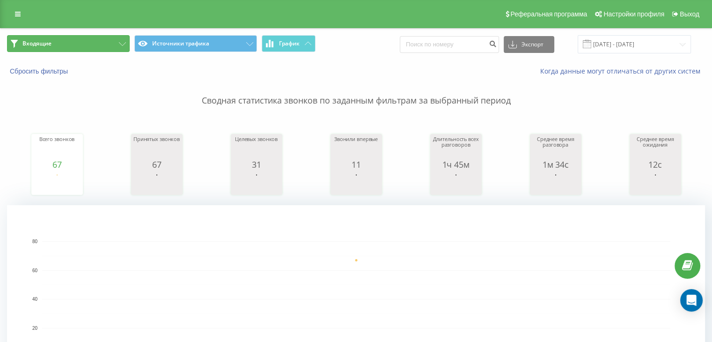
click at [102, 49] on button "Входящие" at bounding box center [68, 43] width 123 height 17
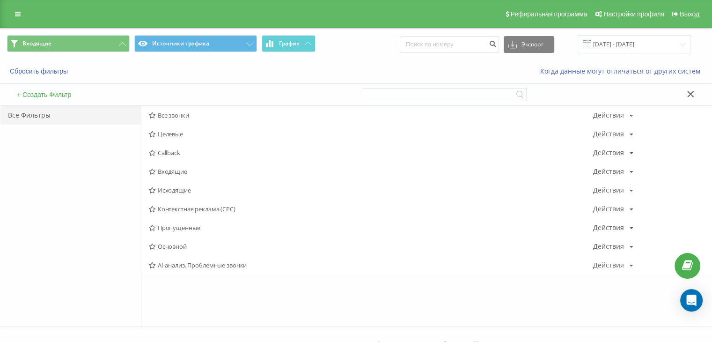
drag, startPoint x: 170, startPoint y: 168, endPoint x: 206, endPoint y: 171, distance: 36.2
click at [171, 168] on span "Входящие" at bounding box center [371, 171] width 444 height 7
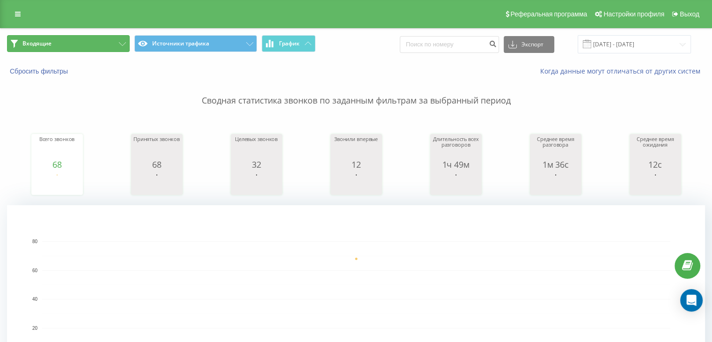
click at [110, 46] on button "Входящие" at bounding box center [68, 43] width 123 height 17
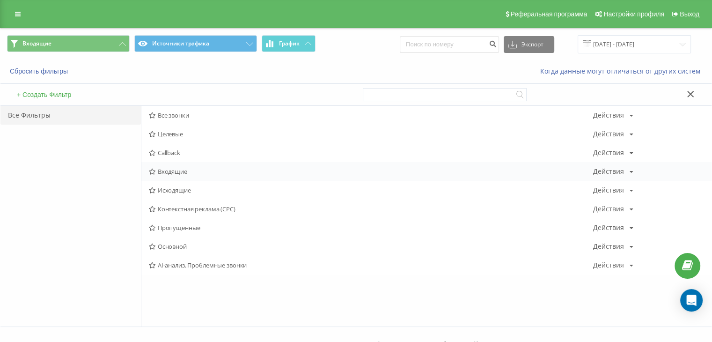
click at [180, 171] on span "Входящие" at bounding box center [371, 171] width 444 height 7
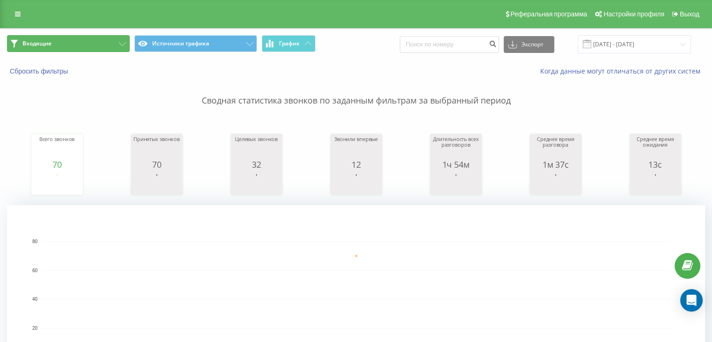
click at [100, 44] on button "Входящие" at bounding box center [68, 43] width 123 height 17
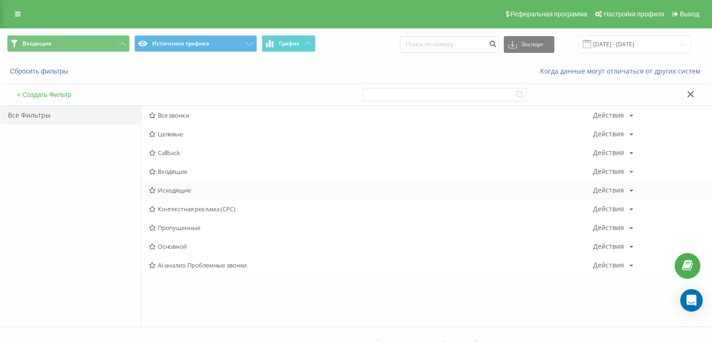
click at [181, 190] on span "Исходящие" at bounding box center [371, 190] width 444 height 7
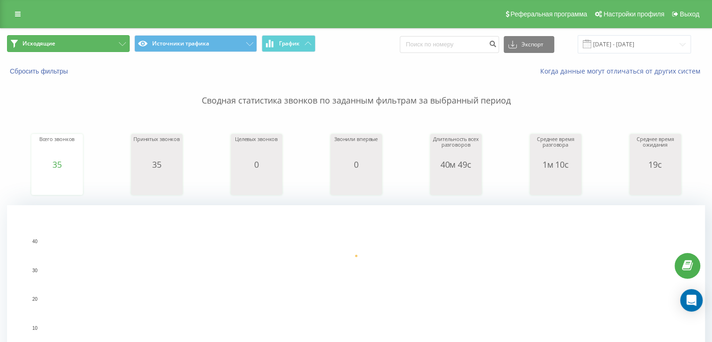
drag, startPoint x: 94, startPoint y: 41, endPoint x: 110, endPoint y: 65, distance: 28.3
click at [94, 40] on button "Исходящие" at bounding box center [68, 43] width 123 height 17
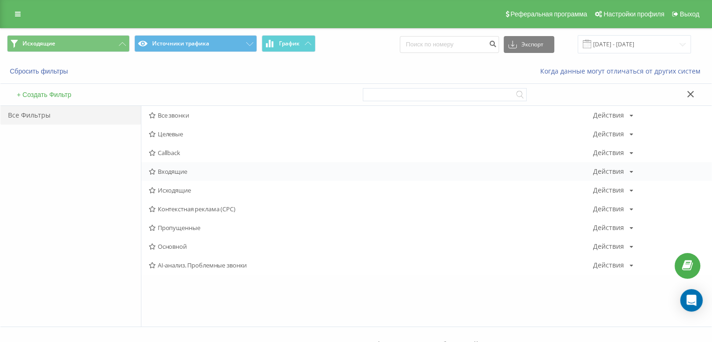
click at [168, 171] on span "Входящие" at bounding box center [371, 171] width 444 height 7
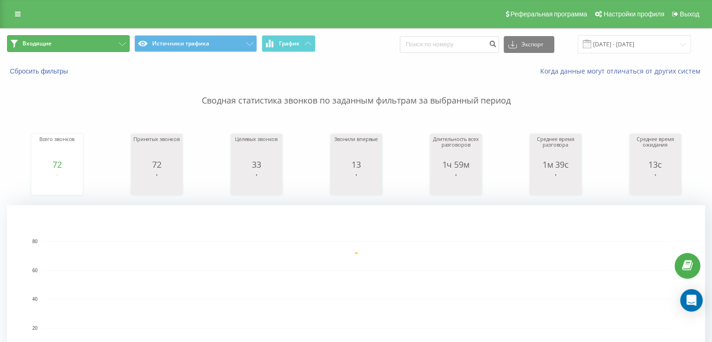
click at [101, 44] on button "Входящие" at bounding box center [68, 43] width 123 height 17
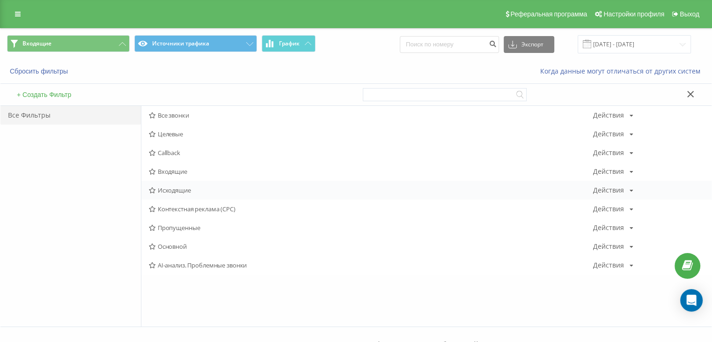
click at [170, 190] on span "Исходящие" at bounding box center [371, 190] width 444 height 7
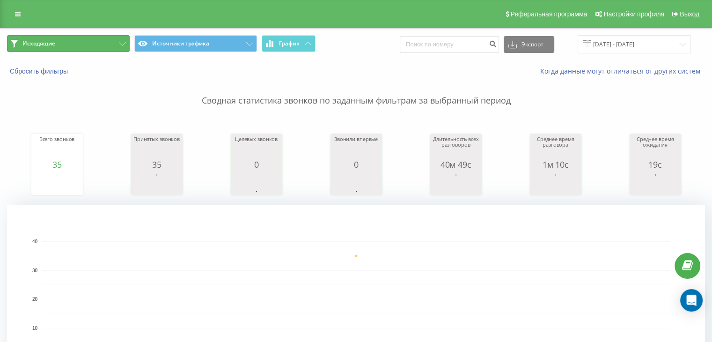
click at [86, 42] on button "Исходящие" at bounding box center [68, 43] width 123 height 17
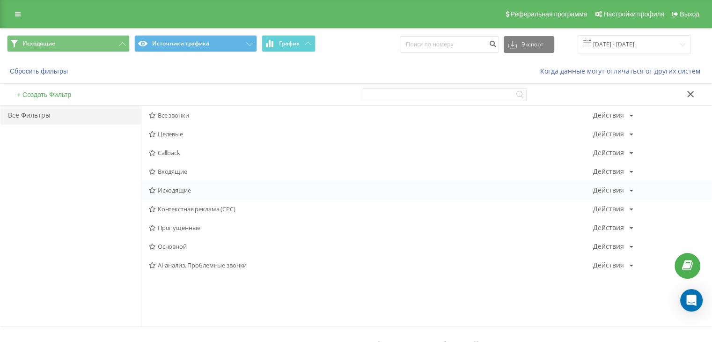
click at [173, 193] on span "Исходящие" at bounding box center [371, 190] width 444 height 7
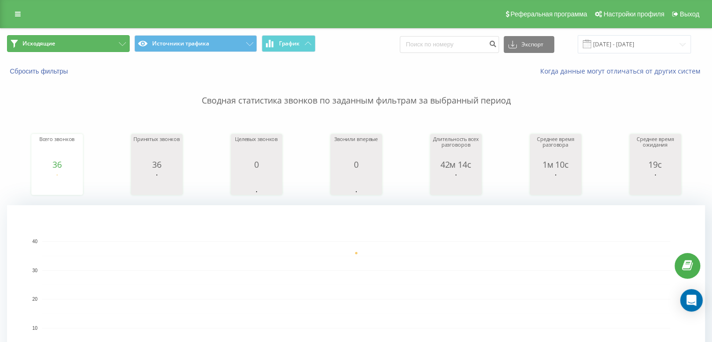
click at [97, 42] on button "Исходящие" at bounding box center [68, 43] width 123 height 17
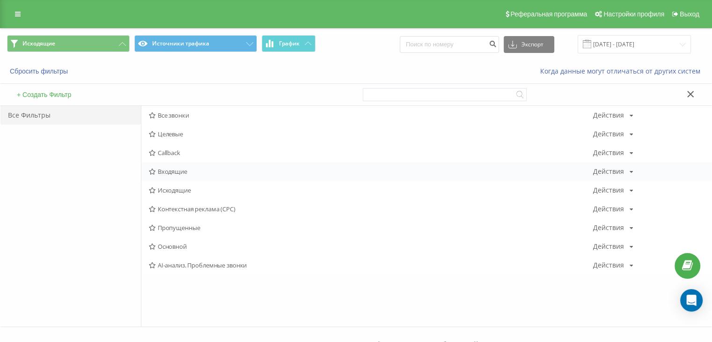
click at [172, 170] on span "Входящие" at bounding box center [371, 171] width 444 height 7
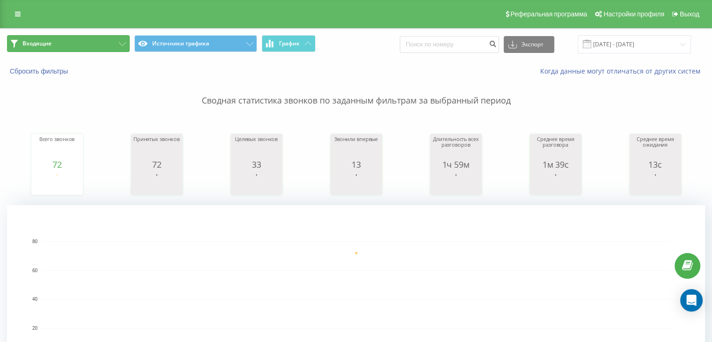
click at [114, 41] on button "Входящие" at bounding box center [68, 43] width 123 height 17
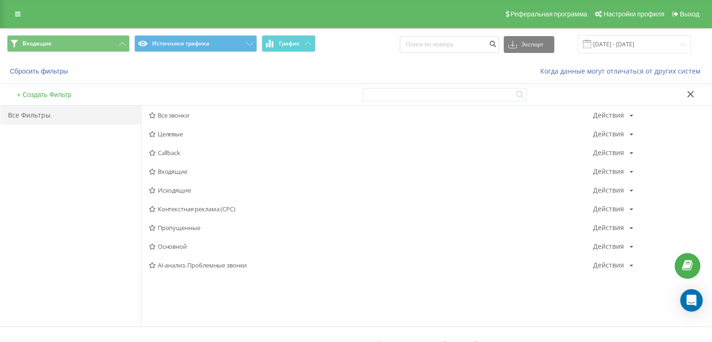
click at [180, 169] on span "Входящие" at bounding box center [371, 171] width 444 height 7
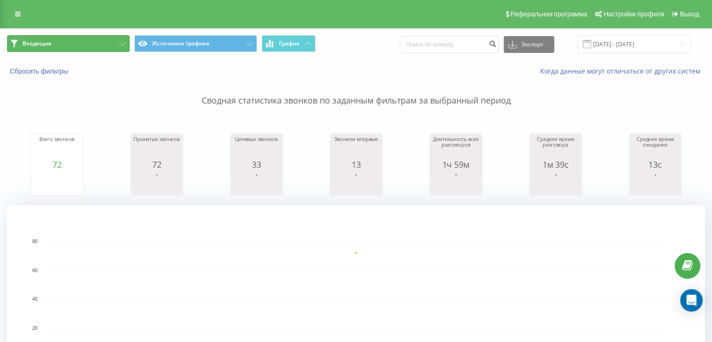
click at [88, 44] on button "Входящие" at bounding box center [68, 43] width 123 height 17
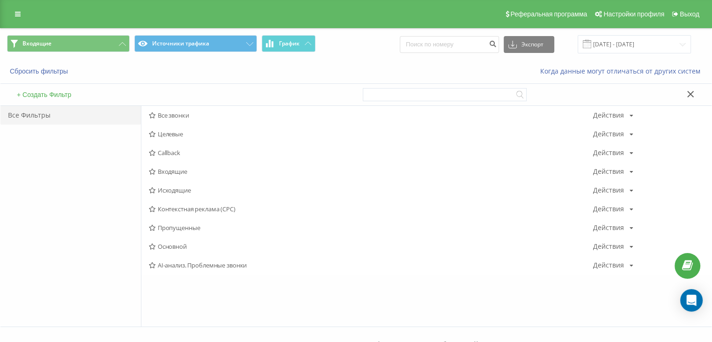
click at [177, 190] on span "Исходящие" at bounding box center [371, 190] width 444 height 7
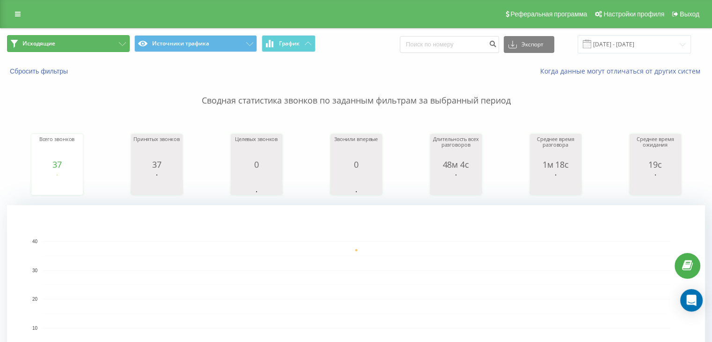
click at [112, 43] on button "Исходящие" at bounding box center [68, 43] width 123 height 17
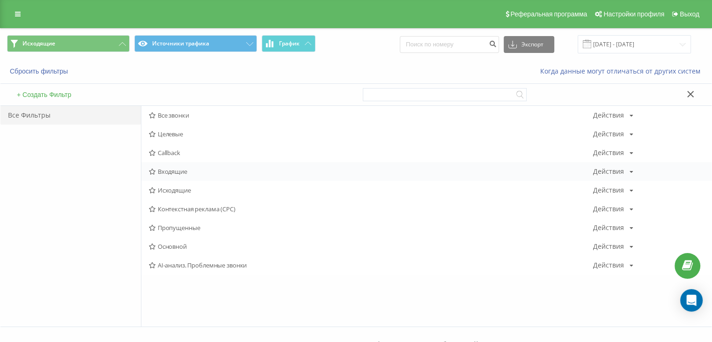
click at [180, 169] on span "Входящие" at bounding box center [371, 171] width 444 height 7
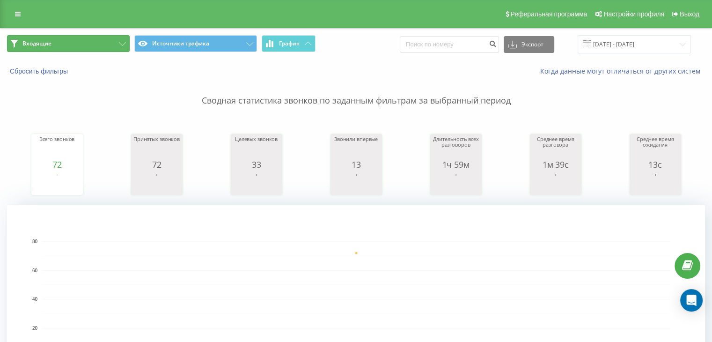
click at [82, 38] on button "Входящие" at bounding box center [68, 43] width 123 height 17
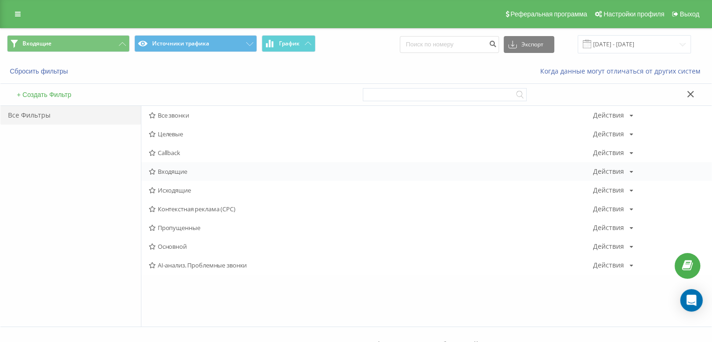
click at [175, 169] on span "Входящие" at bounding box center [371, 171] width 444 height 7
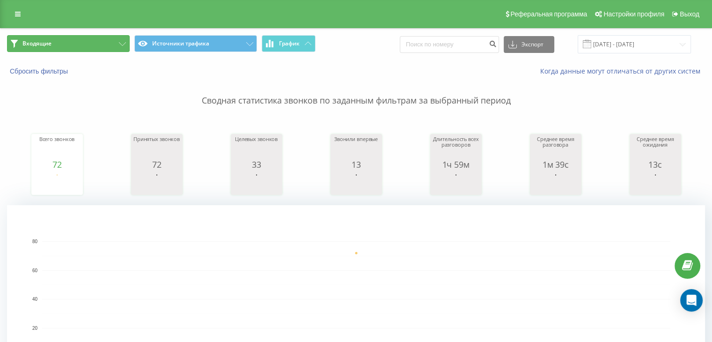
click at [103, 42] on button "Входящие" at bounding box center [68, 43] width 123 height 17
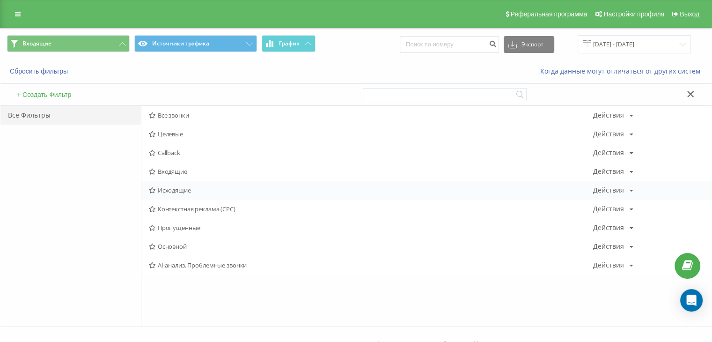
click at [176, 188] on span "Исходящие" at bounding box center [371, 190] width 444 height 7
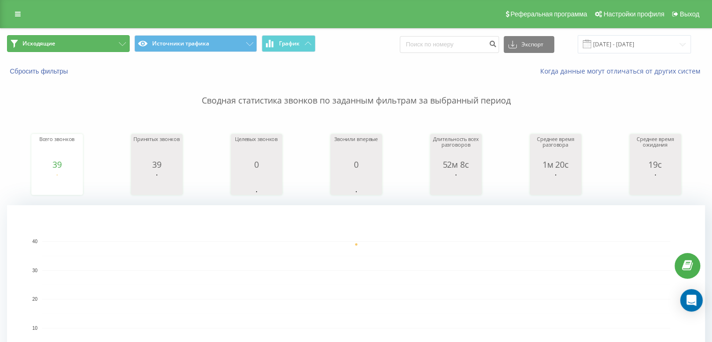
click at [101, 48] on button "Исходящие" at bounding box center [68, 43] width 123 height 17
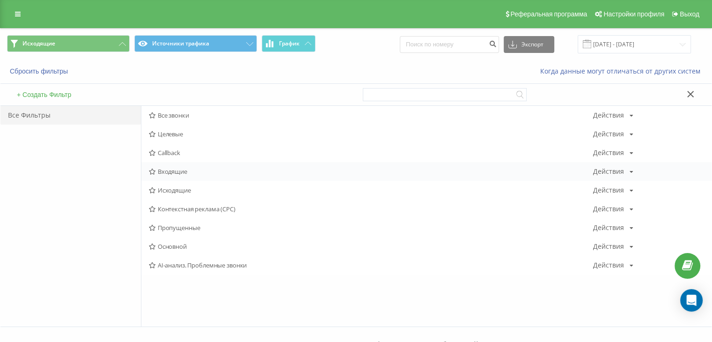
click at [170, 165] on div "Входящие Действия Редактировать Копировать Удалить По умолчанию Поделиться" at bounding box center [426, 171] width 570 height 19
click at [169, 171] on span "Входящие" at bounding box center [371, 171] width 444 height 7
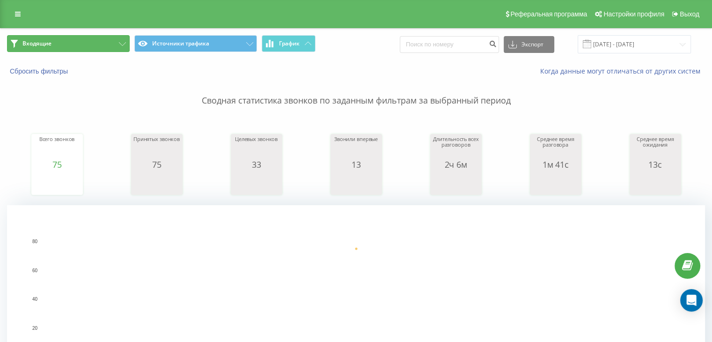
drag, startPoint x: 96, startPoint y: 43, endPoint x: 119, endPoint y: 67, distance: 33.5
click at [96, 43] on button "Входящие" at bounding box center [68, 43] width 123 height 17
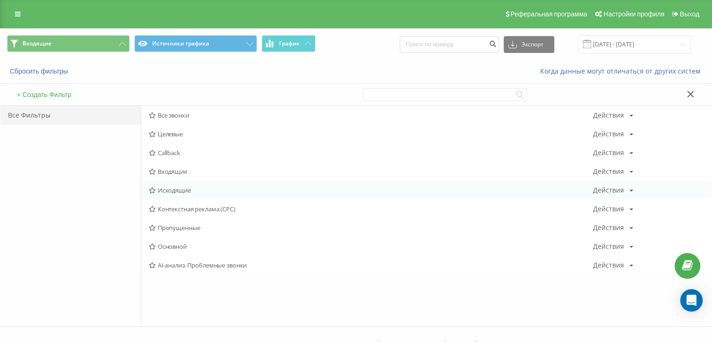
click at [173, 189] on span "Исходящие" at bounding box center [371, 190] width 444 height 7
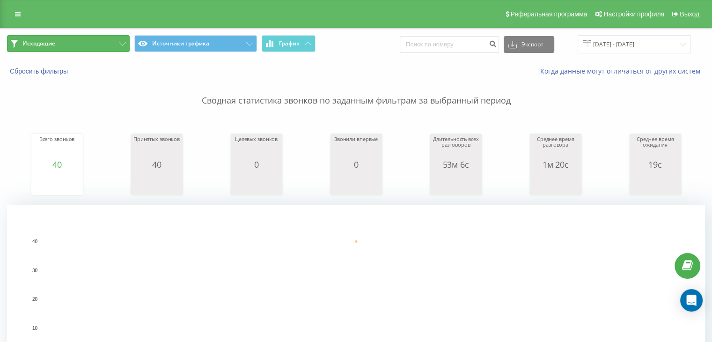
drag, startPoint x: 103, startPoint y: 40, endPoint x: 119, endPoint y: 77, distance: 40.1
click at [103, 40] on button "Исходящие" at bounding box center [68, 43] width 123 height 17
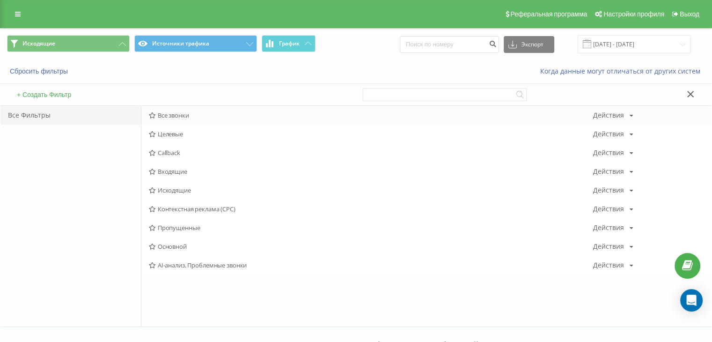
click at [171, 115] on span "Все звонки" at bounding box center [371, 115] width 444 height 7
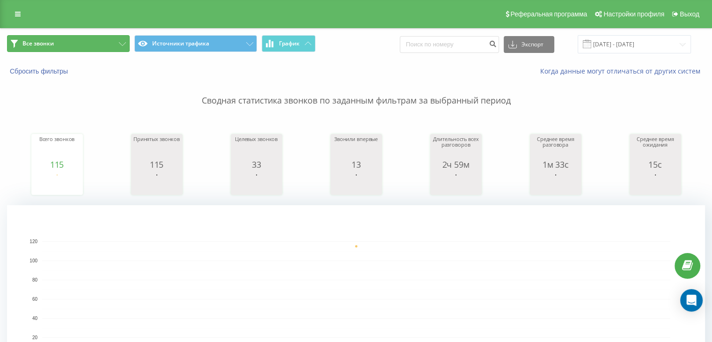
click at [97, 42] on button "Все звонки" at bounding box center [68, 43] width 123 height 17
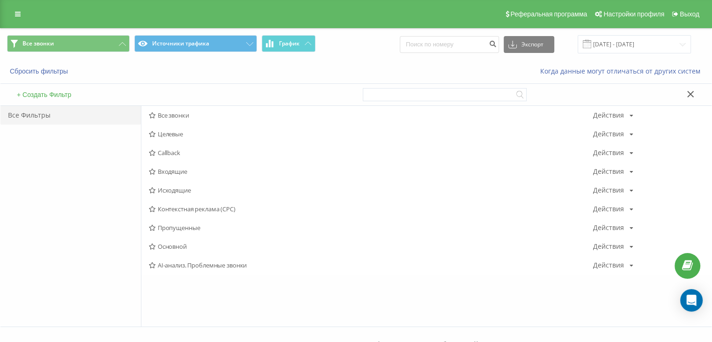
drag, startPoint x: 170, startPoint y: 171, endPoint x: 294, endPoint y: 248, distance: 145.5
click at [170, 171] on span "Входящие" at bounding box center [371, 171] width 444 height 7
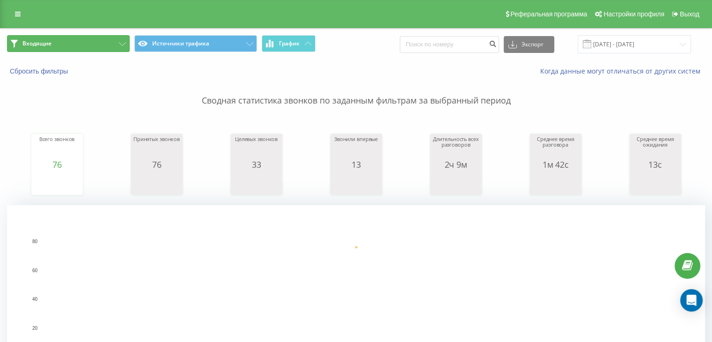
click at [103, 38] on button "Входящие" at bounding box center [68, 43] width 123 height 17
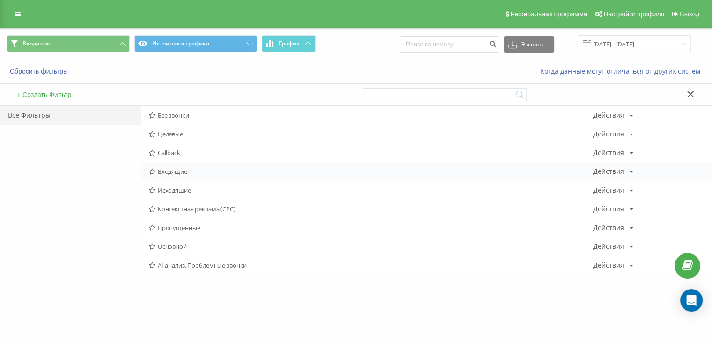
click at [171, 169] on span "Входящие" at bounding box center [371, 171] width 444 height 7
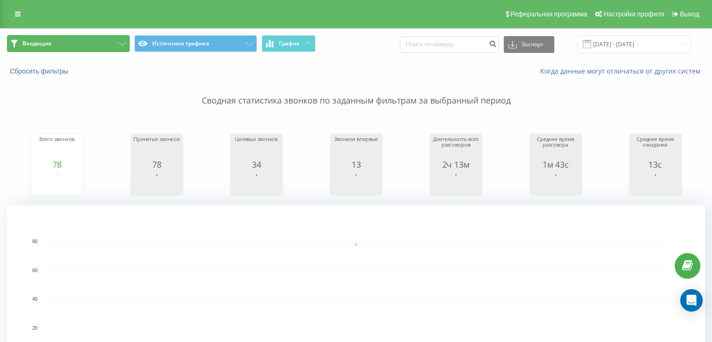
click at [74, 42] on button "Входящие" at bounding box center [68, 43] width 123 height 17
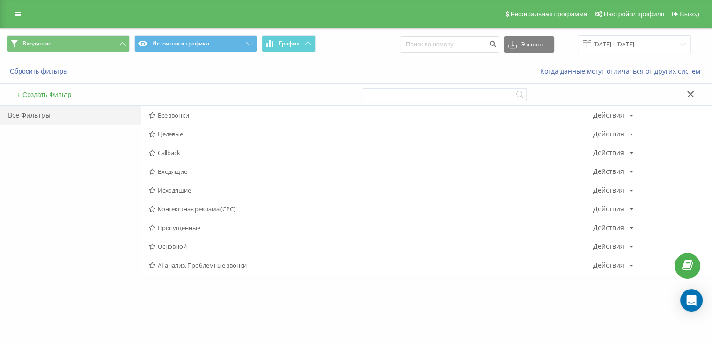
drag, startPoint x: 180, startPoint y: 171, endPoint x: 206, endPoint y: 171, distance: 26.7
click at [180, 171] on span "Входящие" at bounding box center [371, 171] width 444 height 7
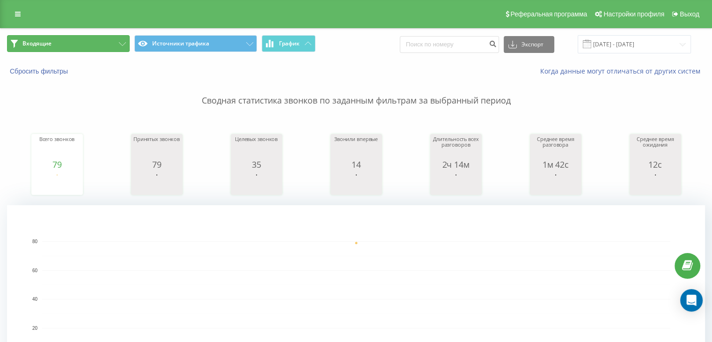
click at [86, 38] on button "Входящие" at bounding box center [68, 43] width 123 height 17
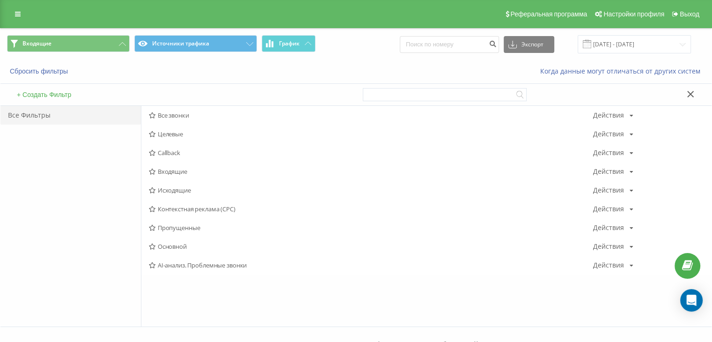
drag, startPoint x: 182, startPoint y: 168, endPoint x: 238, endPoint y: 201, distance: 65.5
click at [183, 169] on span "Входящие" at bounding box center [371, 171] width 444 height 7
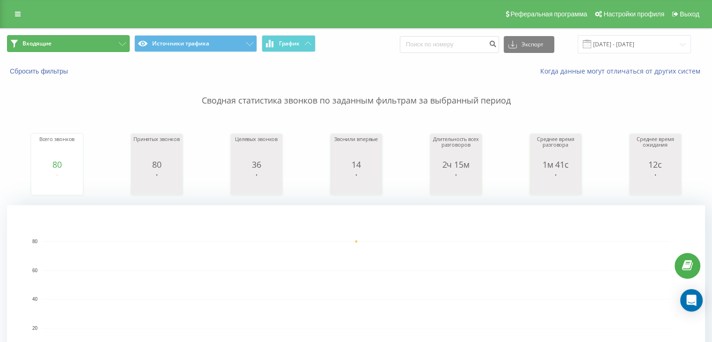
click at [80, 49] on button "Входящие" at bounding box center [68, 43] width 123 height 17
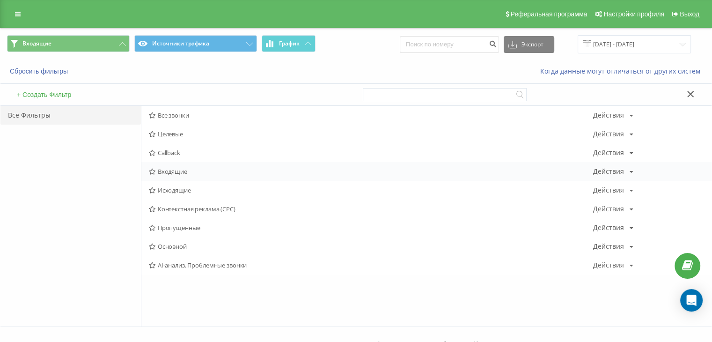
click at [171, 169] on span "Входящие" at bounding box center [371, 171] width 444 height 7
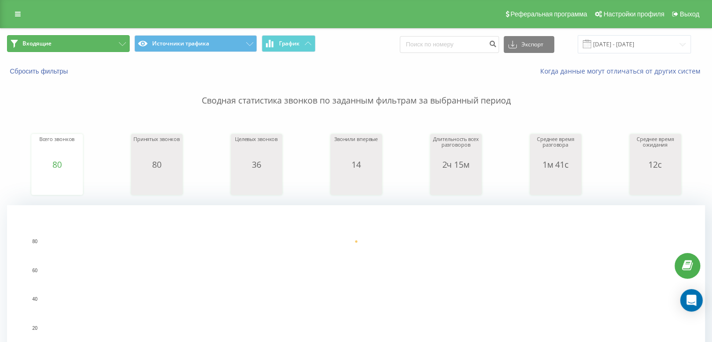
drag, startPoint x: 114, startPoint y: 39, endPoint x: 140, endPoint y: 72, distance: 41.6
click at [114, 39] on button "Входящие" at bounding box center [68, 43] width 123 height 17
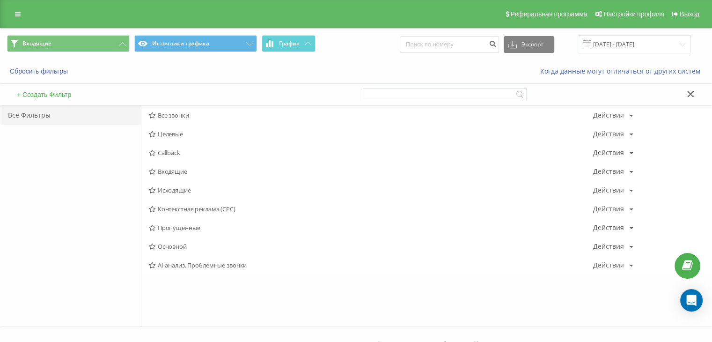
drag, startPoint x: 172, startPoint y: 190, endPoint x: 201, endPoint y: 183, distance: 29.2
click at [173, 189] on span "Исходящие" at bounding box center [371, 190] width 444 height 7
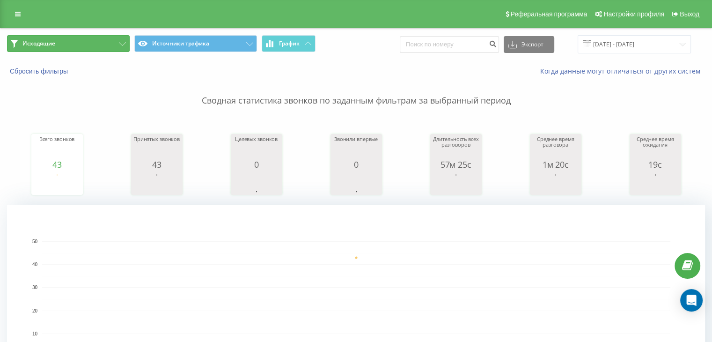
click at [108, 40] on button "Исходящие" at bounding box center [68, 43] width 123 height 17
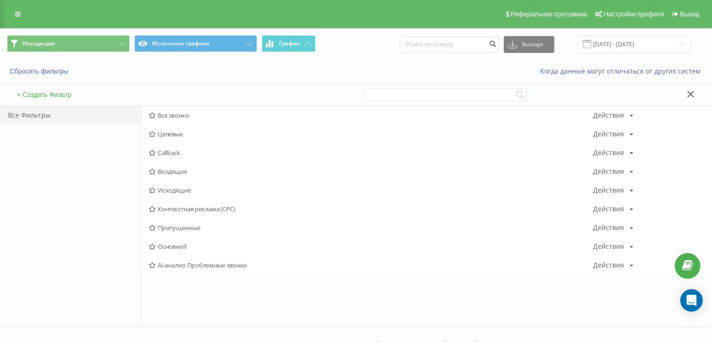
drag, startPoint x: 170, startPoint y: 113, endPoint x: 247, endPoint y: 193, distance: 111.2
click at [170, 113] on span "Все звонки" at bounding box center [371, 115] width 444 height 7
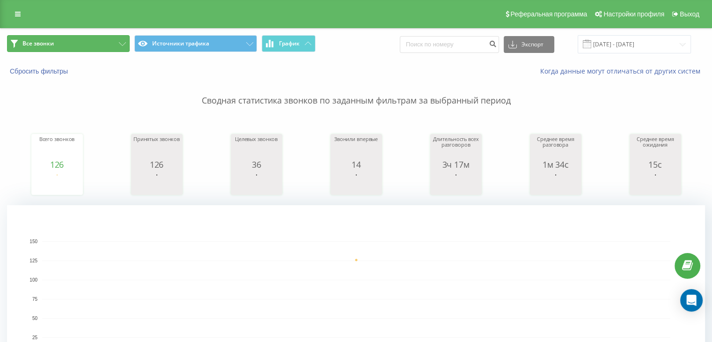
click at [86, 44] on button "Все звонки" at bounding box center [68, 43] width 123 height 17
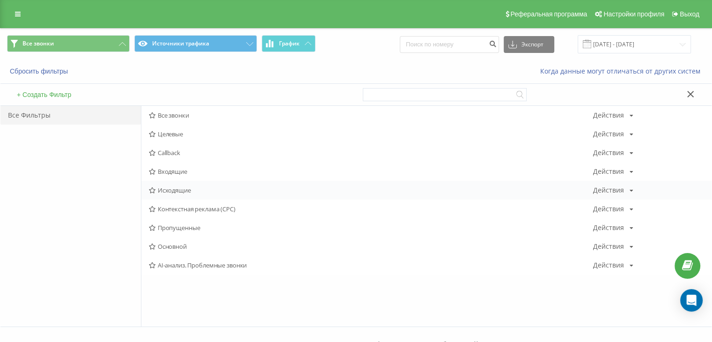
click at [177, 189] on span "Исходящие" at bounding box center [371, 190] width 444 height 7
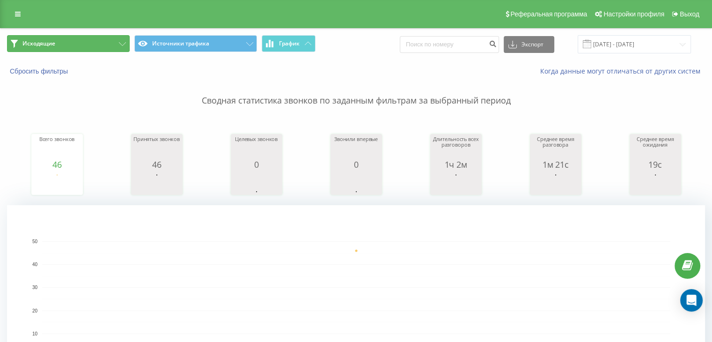
drag, startPoint x: 91, startPoint y: 44, endPoint x: 116, endPoint y: 70, distance: 35.8
click at [91, 44] on button "Исходящие" at bounding box center [68, 43] width 123 height 17
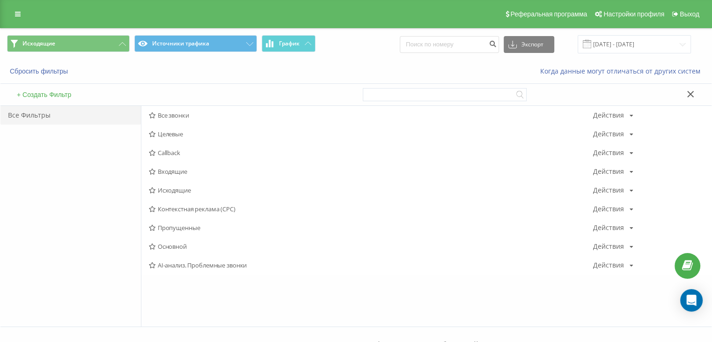
drag, startPoint x: 172, startPoint y: 171, endPoint x: 256, endPoint y: 218, distance: 96.2
click at [173, 171] on span "Входящие" at bounding box center [371, 171] width 444 height 7
